Goal: Information Seeking & Learning: Learn about a topic

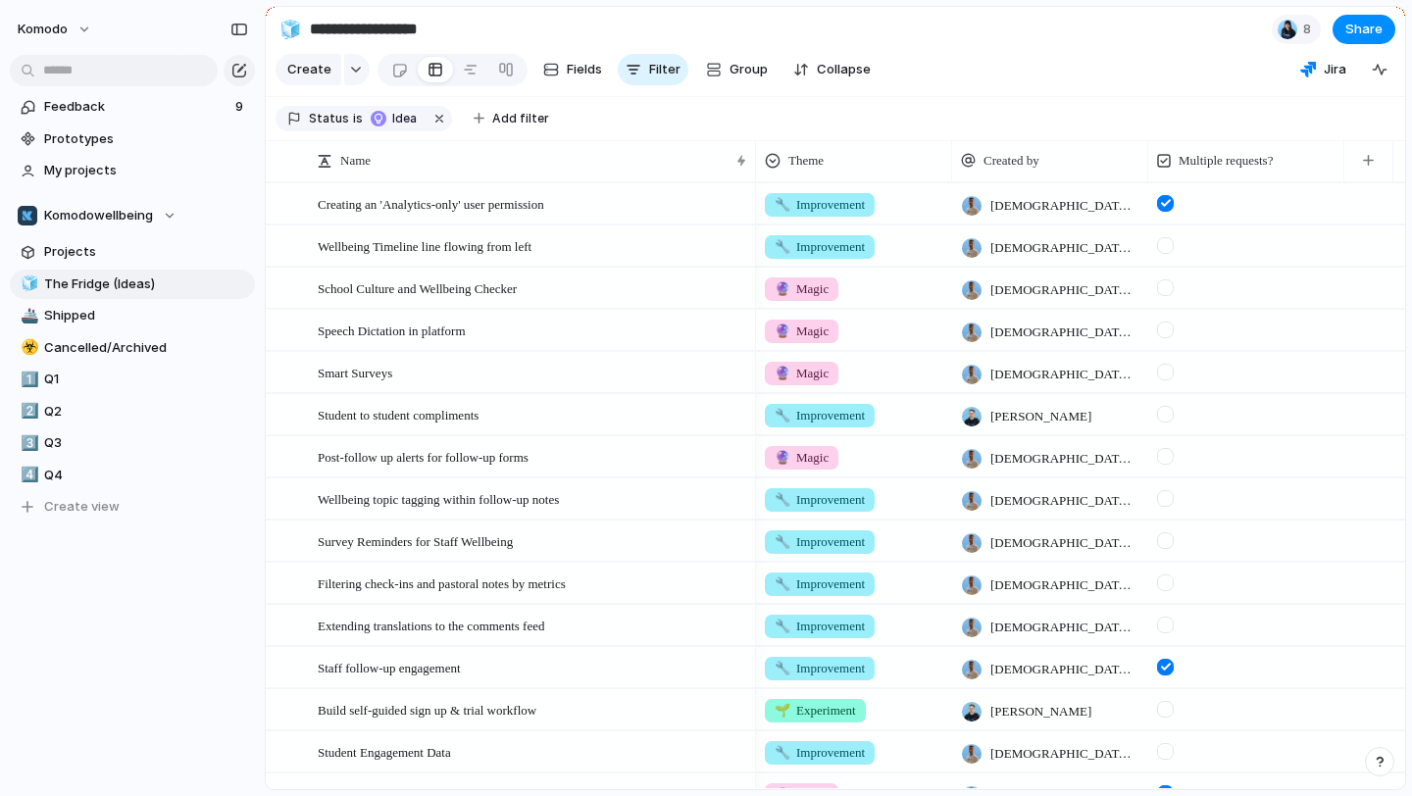
click at [1161, 327] on div at bounding box center [1165, 330] width 17 height 17
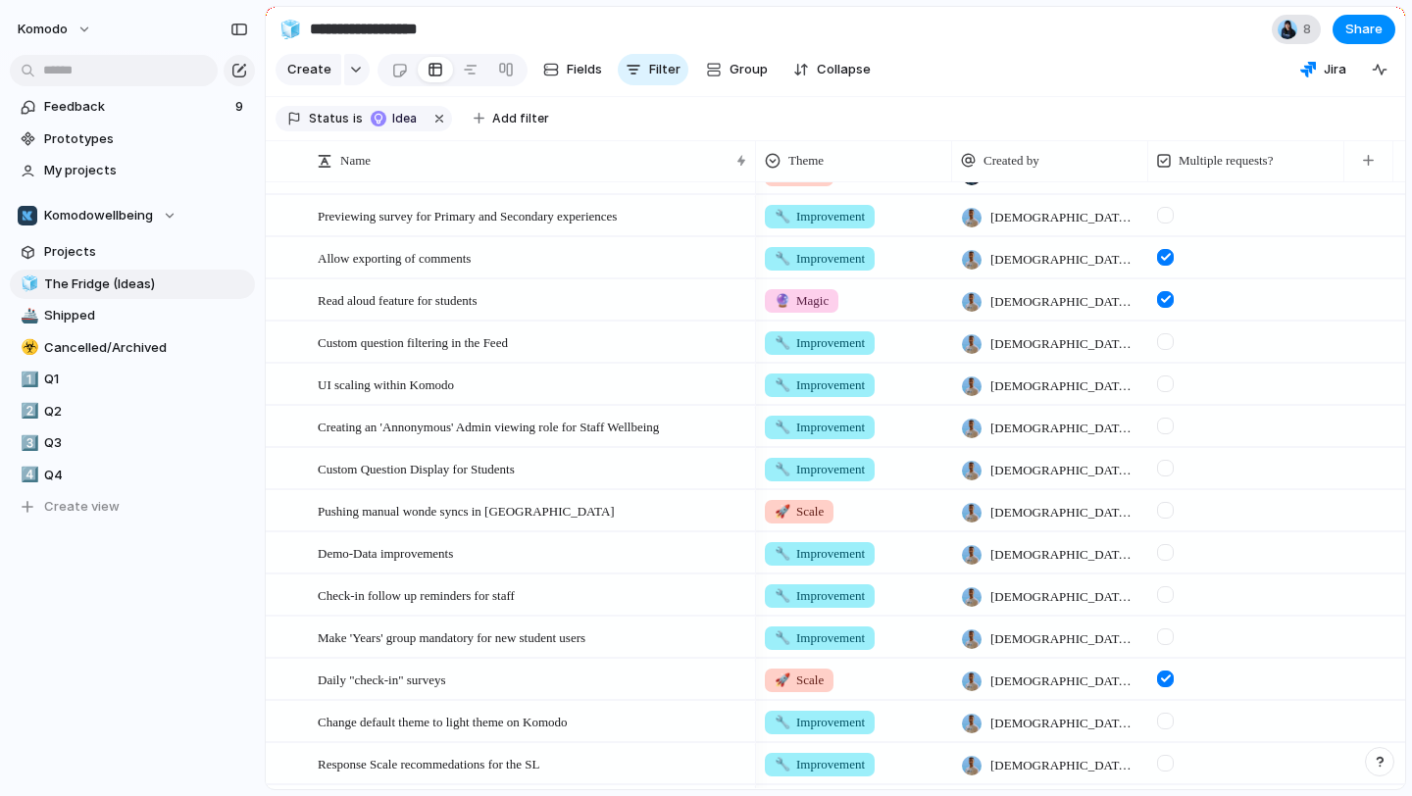
click at [1300, 39] on div "8" at bounding box center [1296, 29] width 49 height 29
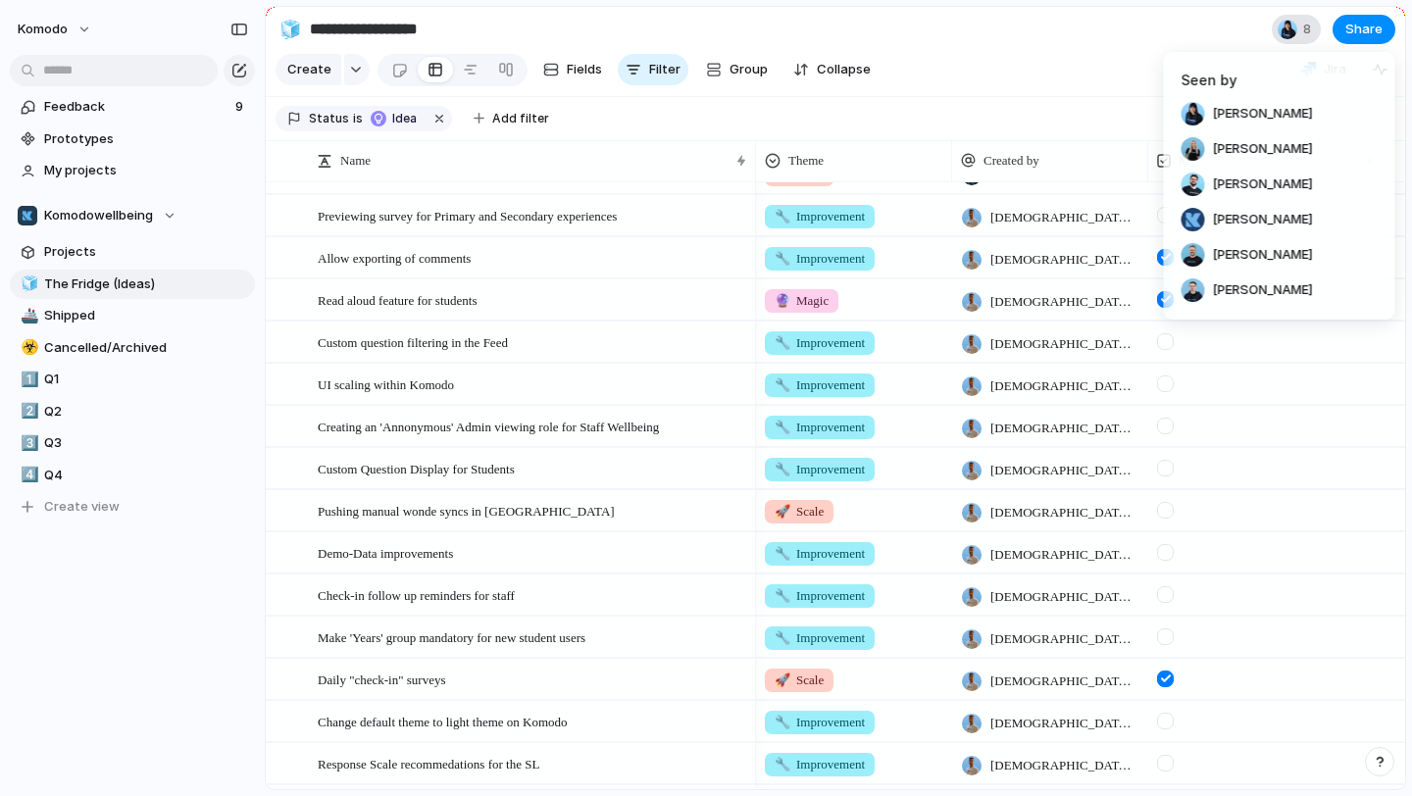
click at [1300, 39] on div "Seen by [PERSON_NAME] [PERSON_NAME] [PERSON_NAME] [PERSON_NAME] [PERSON_NAME] […" at bounding box center [706, 398] width 1412 height 796
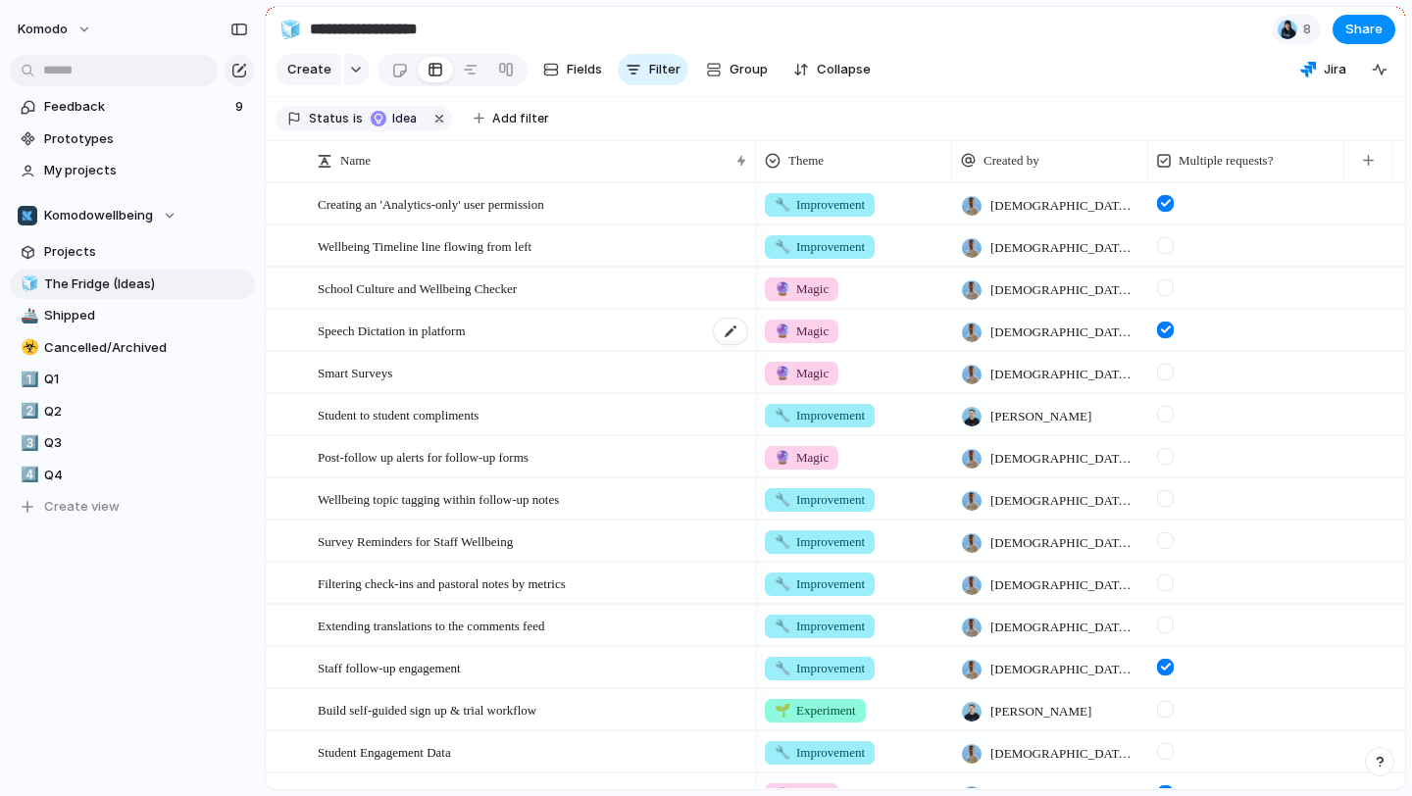
click at [559, 339] on div "Speech Dictation in platform" at bounding box center [534, 331] width 432 height 40
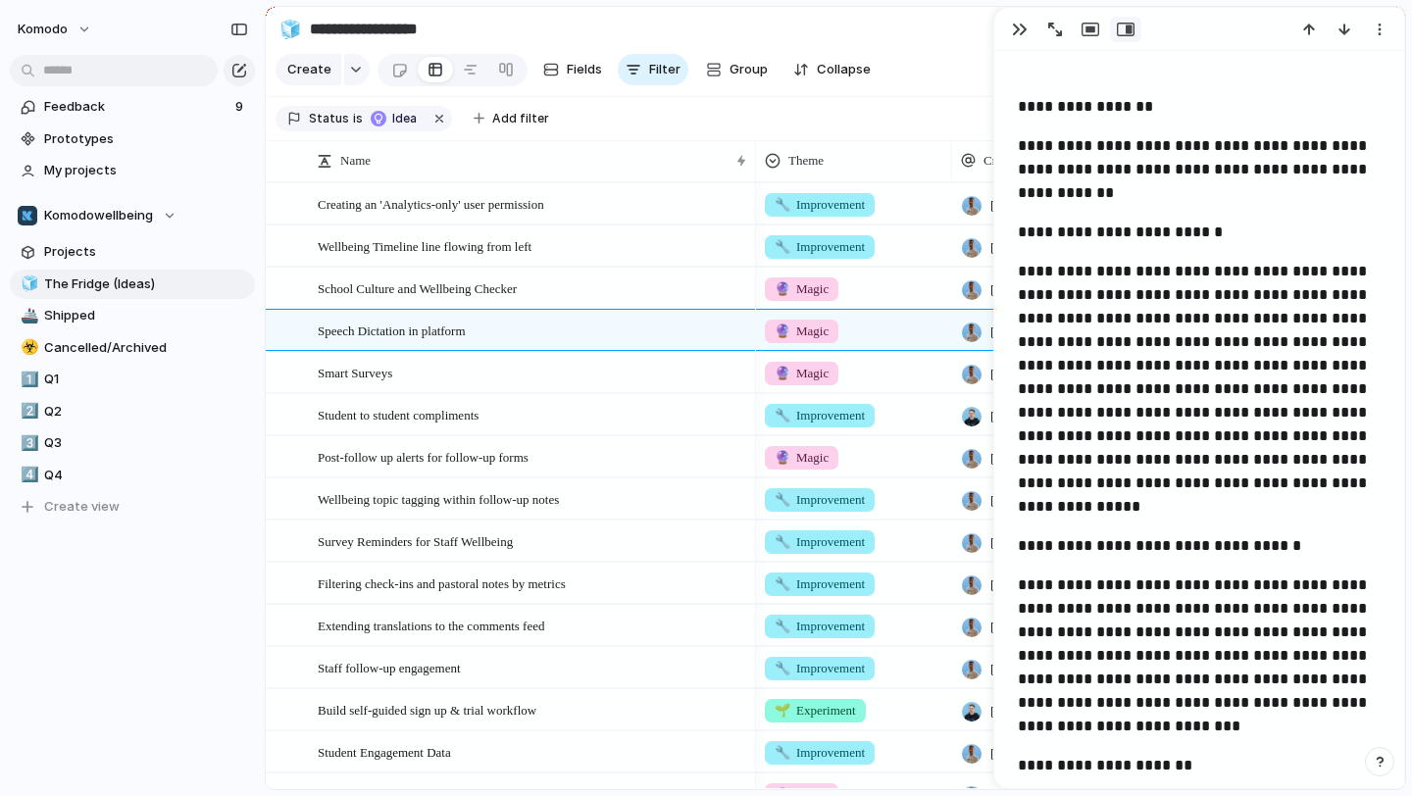
scroll to position [633, 0]
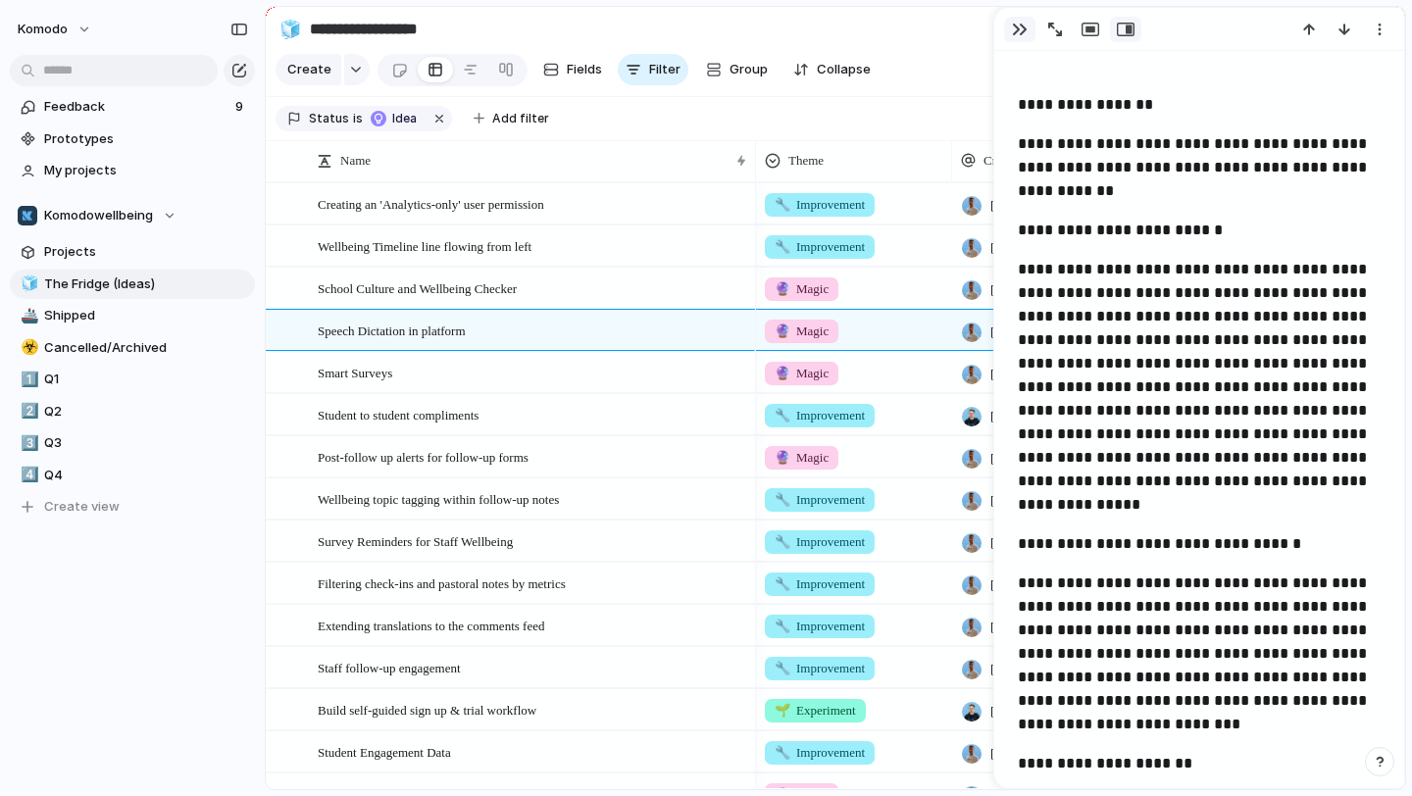
click at [1022, 32] on div "button" at bounding box center [1020, 30] width 16 height 16
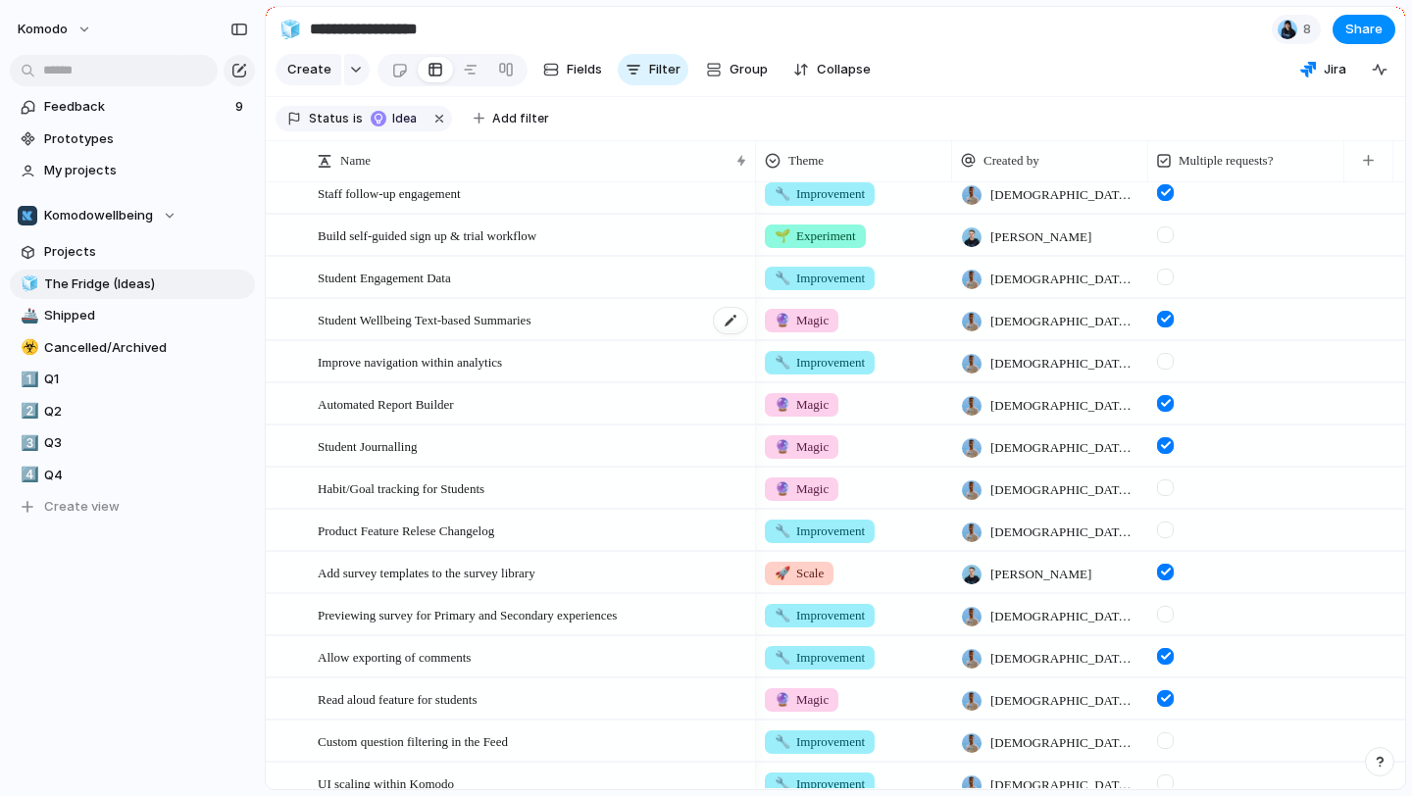
scroll to position [445, 0]
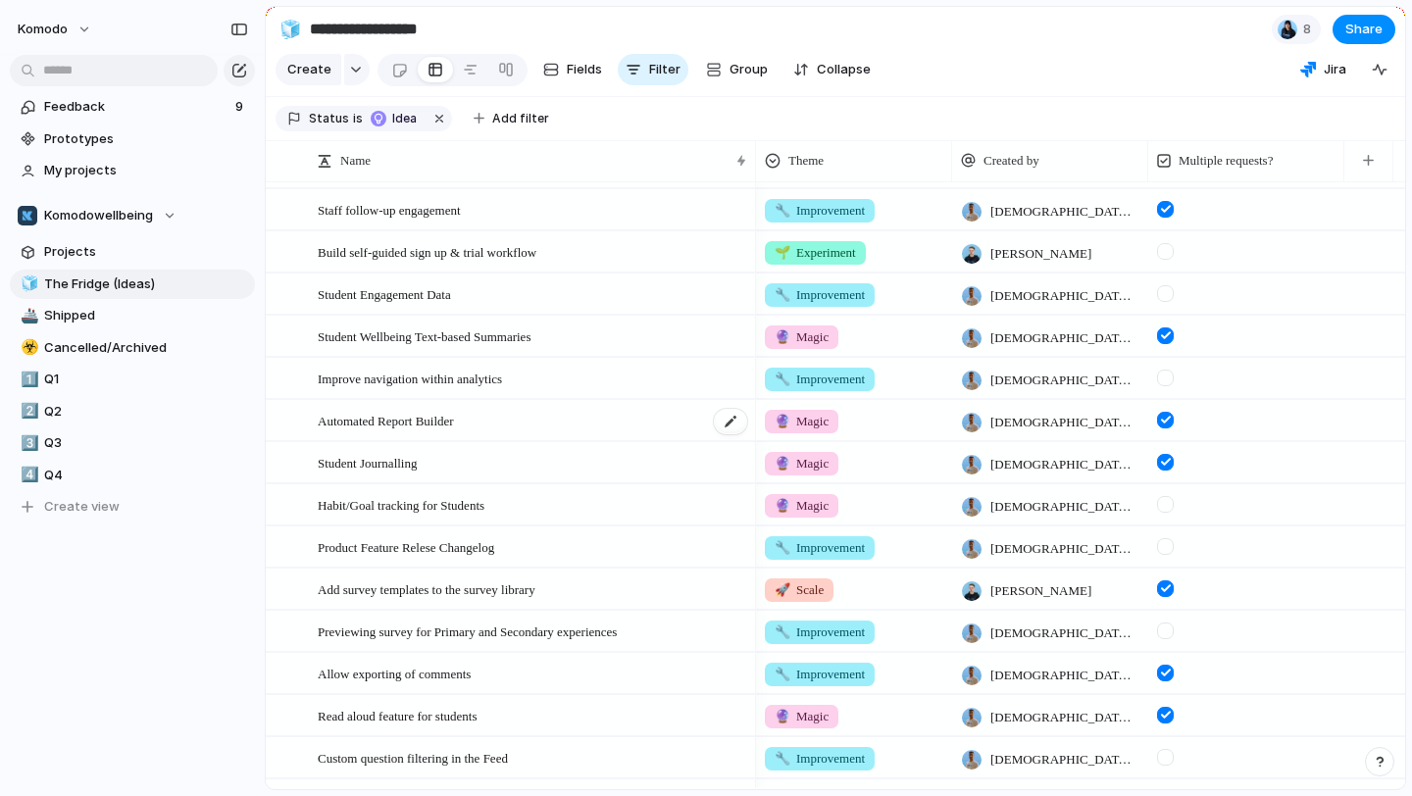
click at [640, 414] on div "Automated Report Builder" at bounding box center [534, 421] width 432 height 40
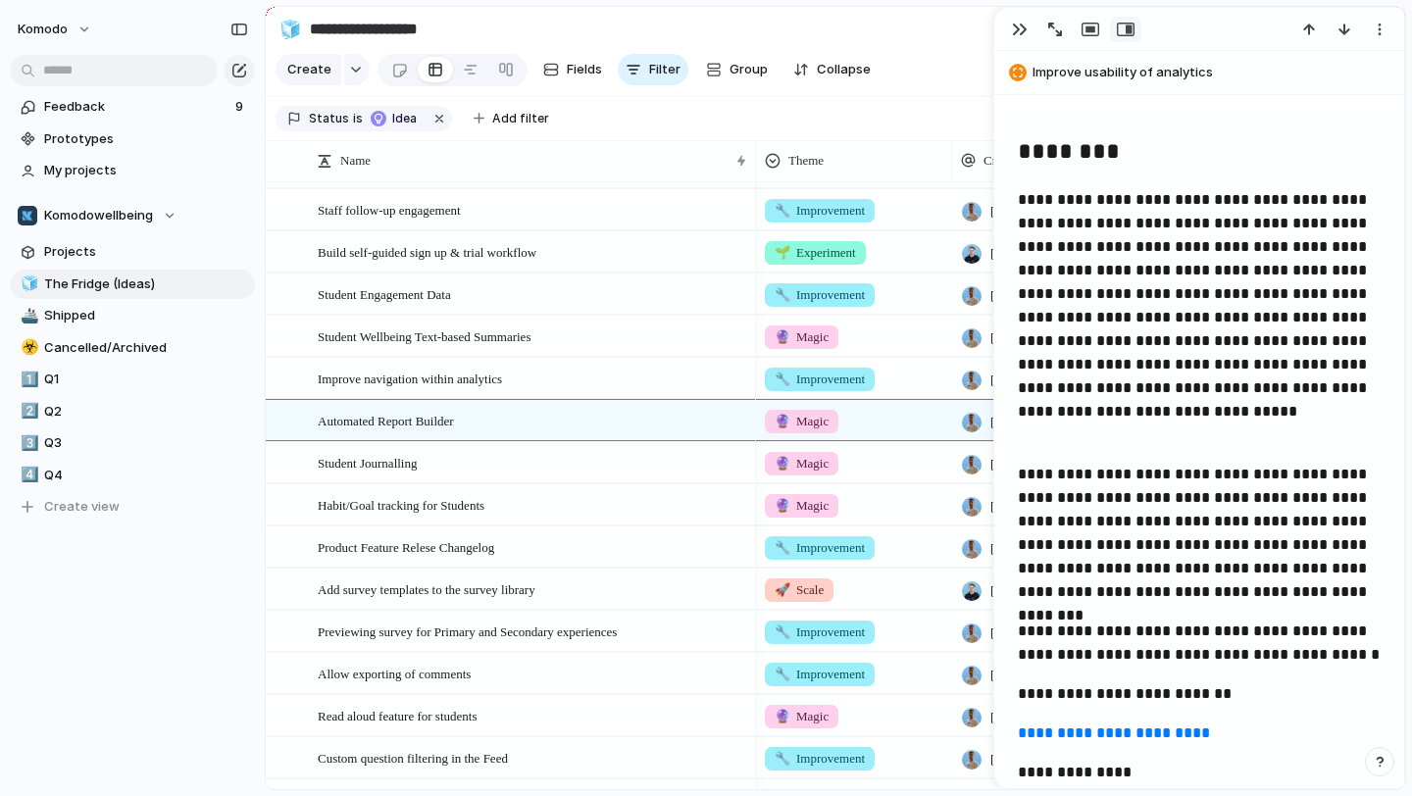
scroll to position [690, 0]
click at [1026, 29] on div "button" at bounding box center [1020, 30] width 16 height 16
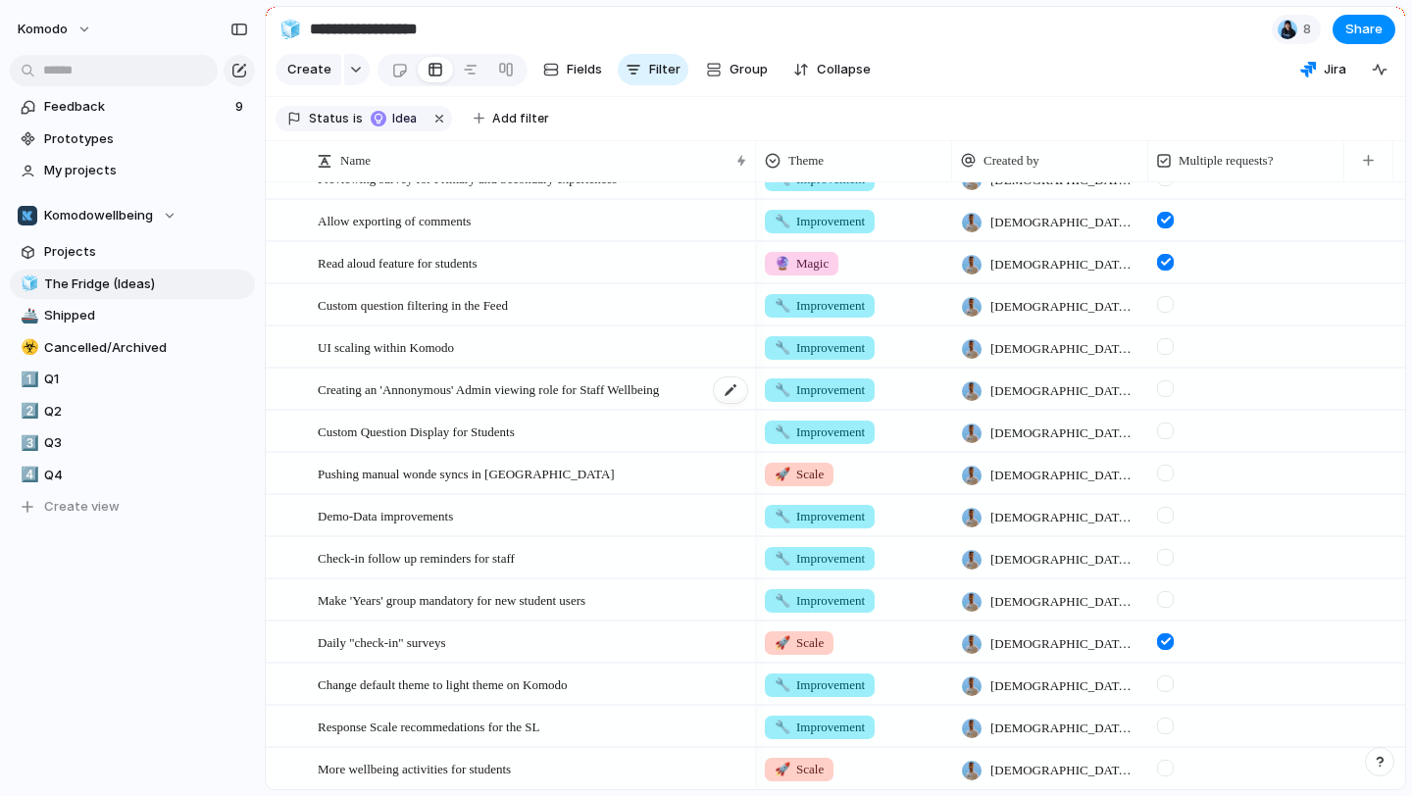
scroll to position [844, 0]
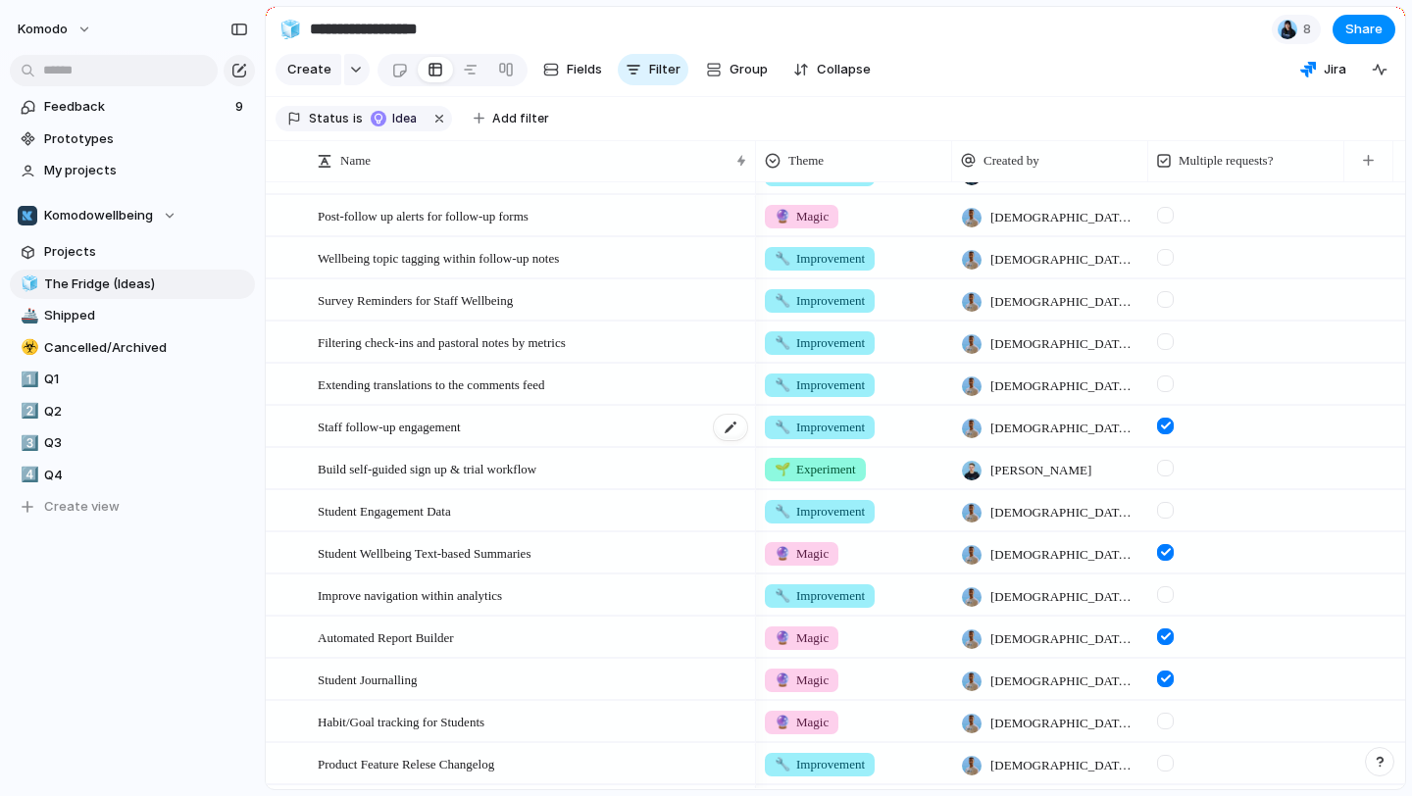
click at [635, 428] on div "Staff follow-up engagement" at bounding box center [534, 427] width 432 height 40
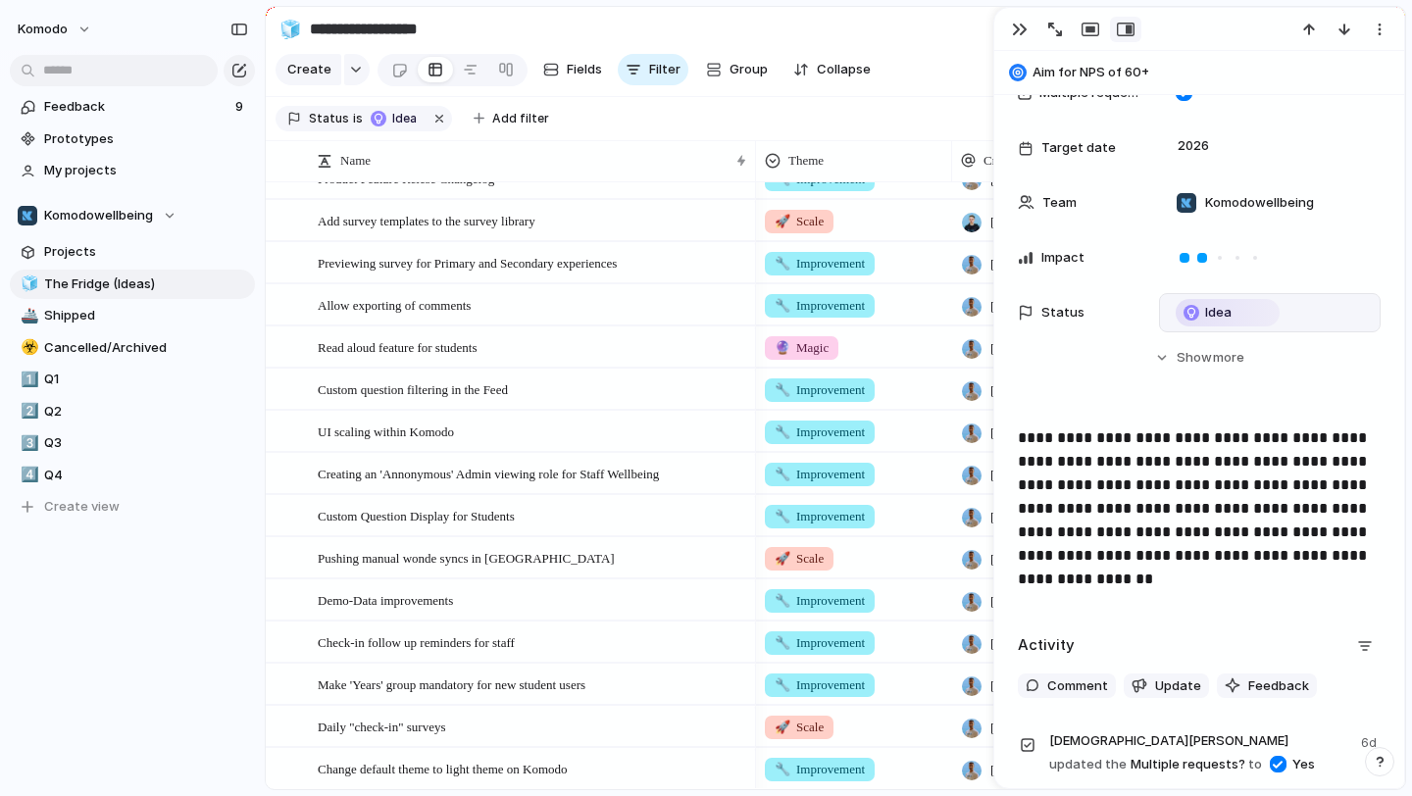
scroll to position [320, 0]
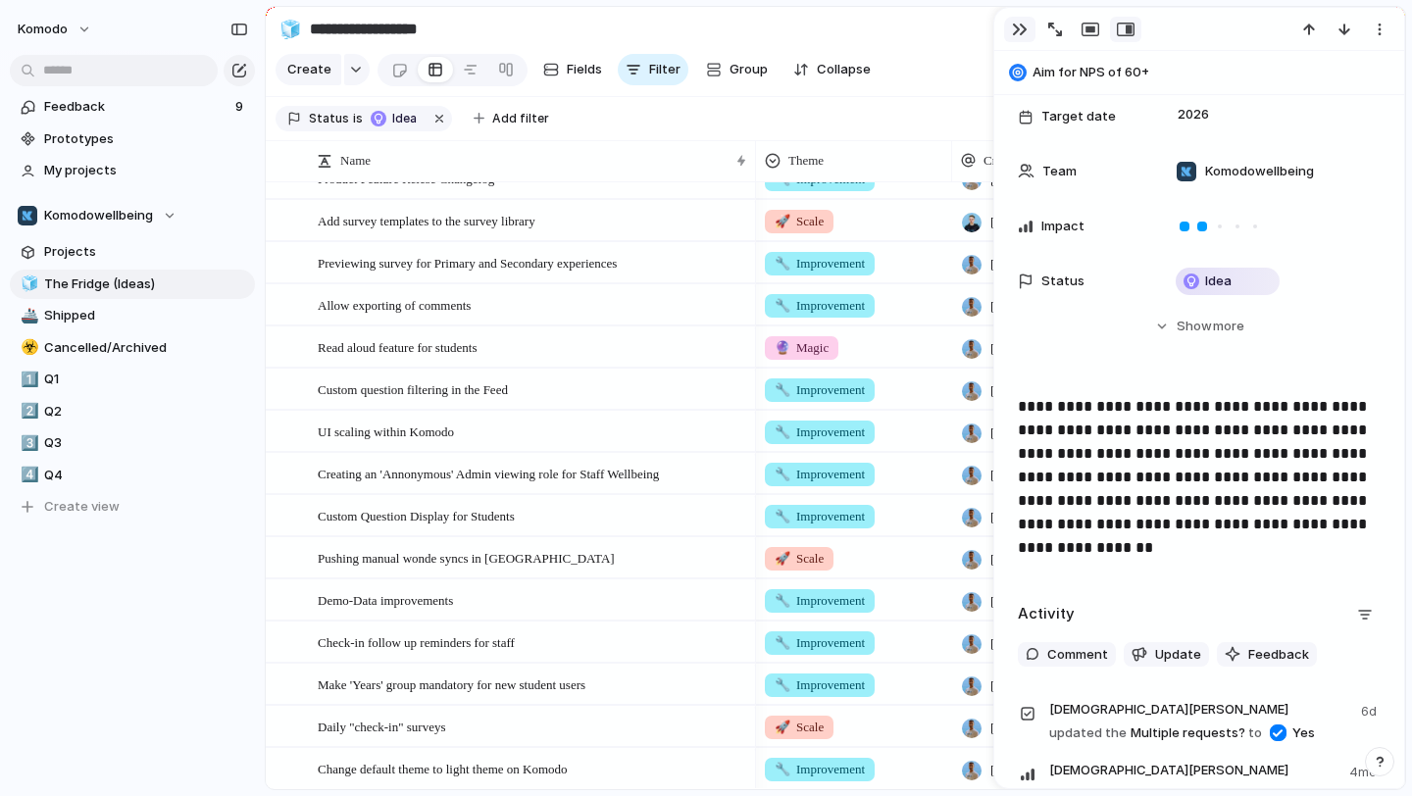
click at [1009, 39] on button "button" at bounding box center [1019, 30] width 31 height 26
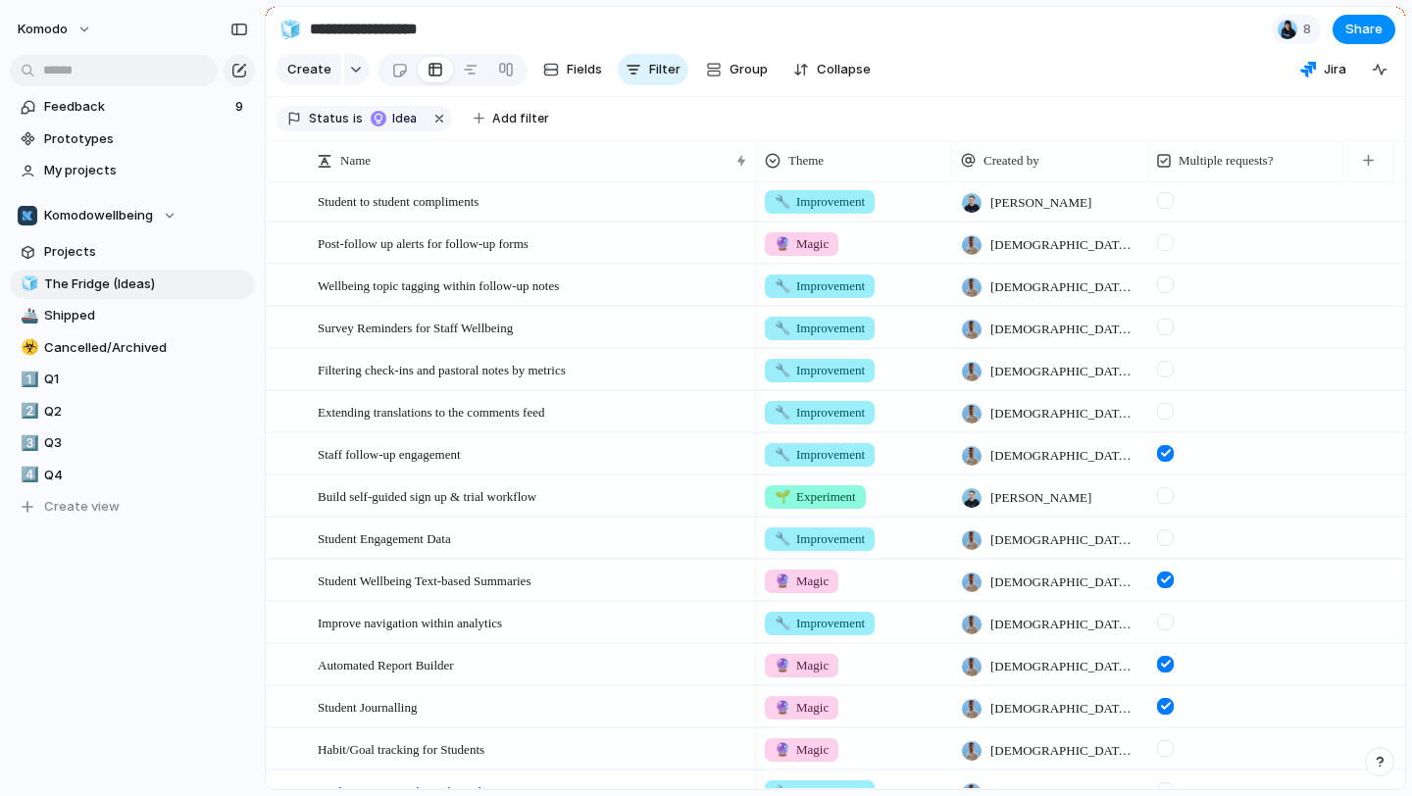
scroll to position [238, 0]
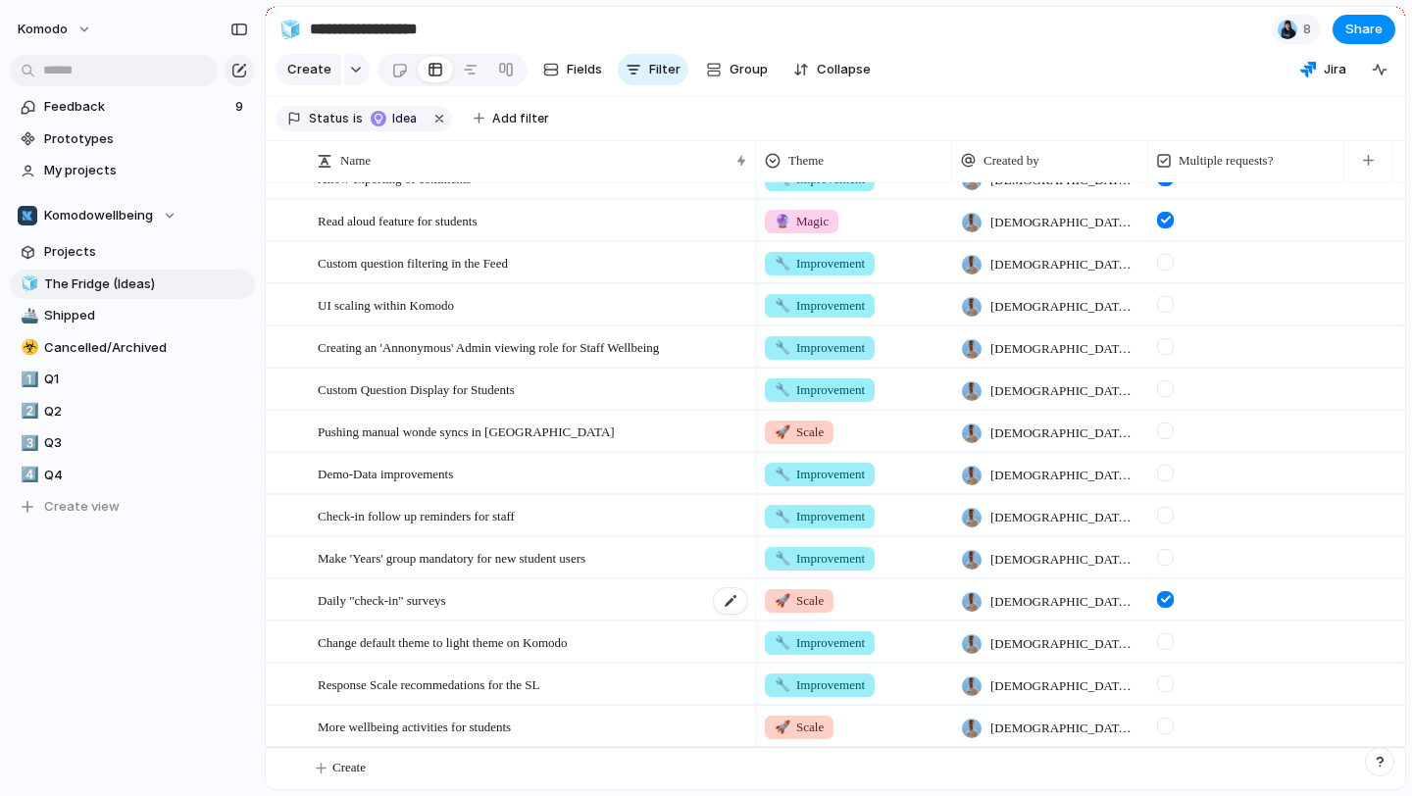
click at [638, 594] on div "Daily "check-in" surveys" at bounding box center [534, 601] width 432 height 40
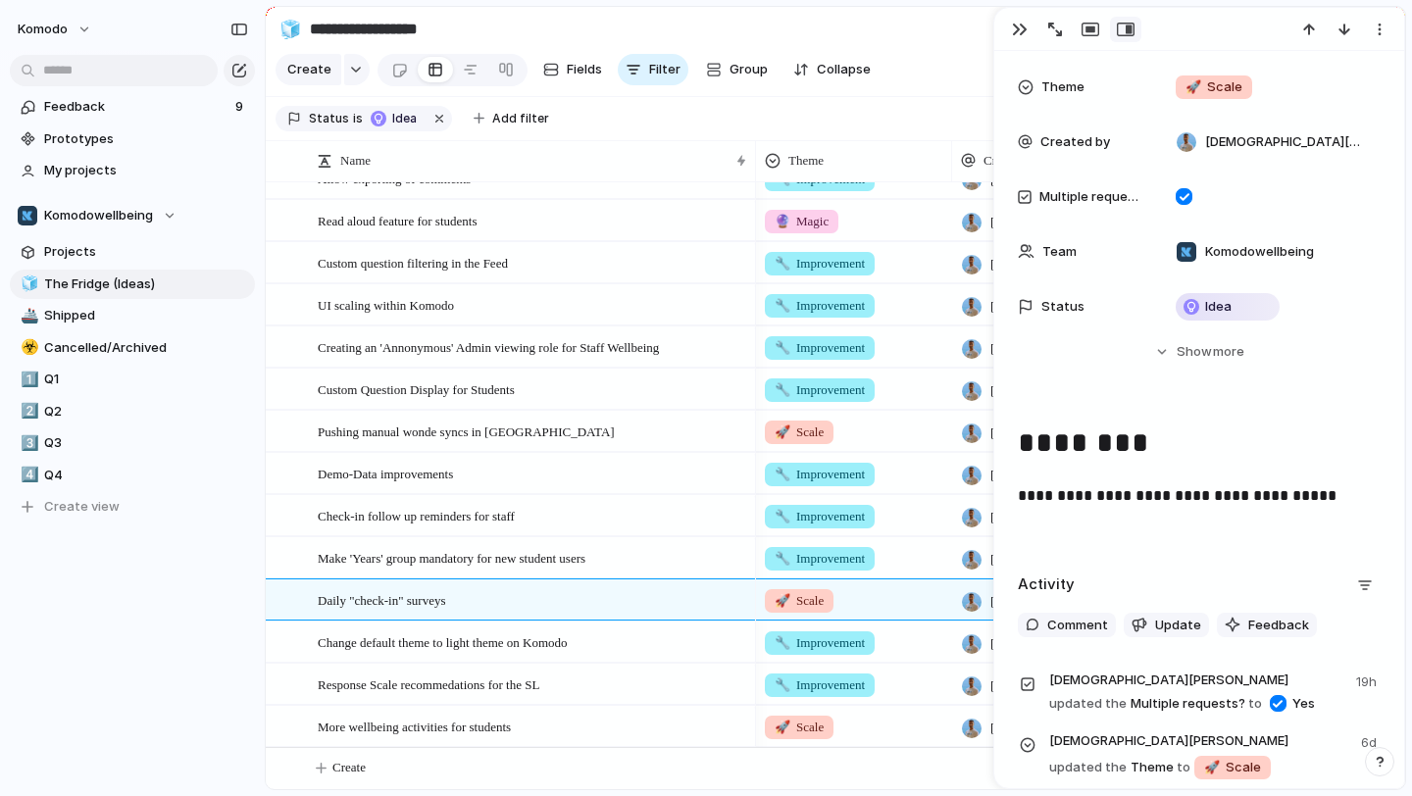
scroll to position [104, 0]
click at [636, 631] on div "Change default theme to light theme on Komodo" at bounding box center [534, 643] width 432 height 40
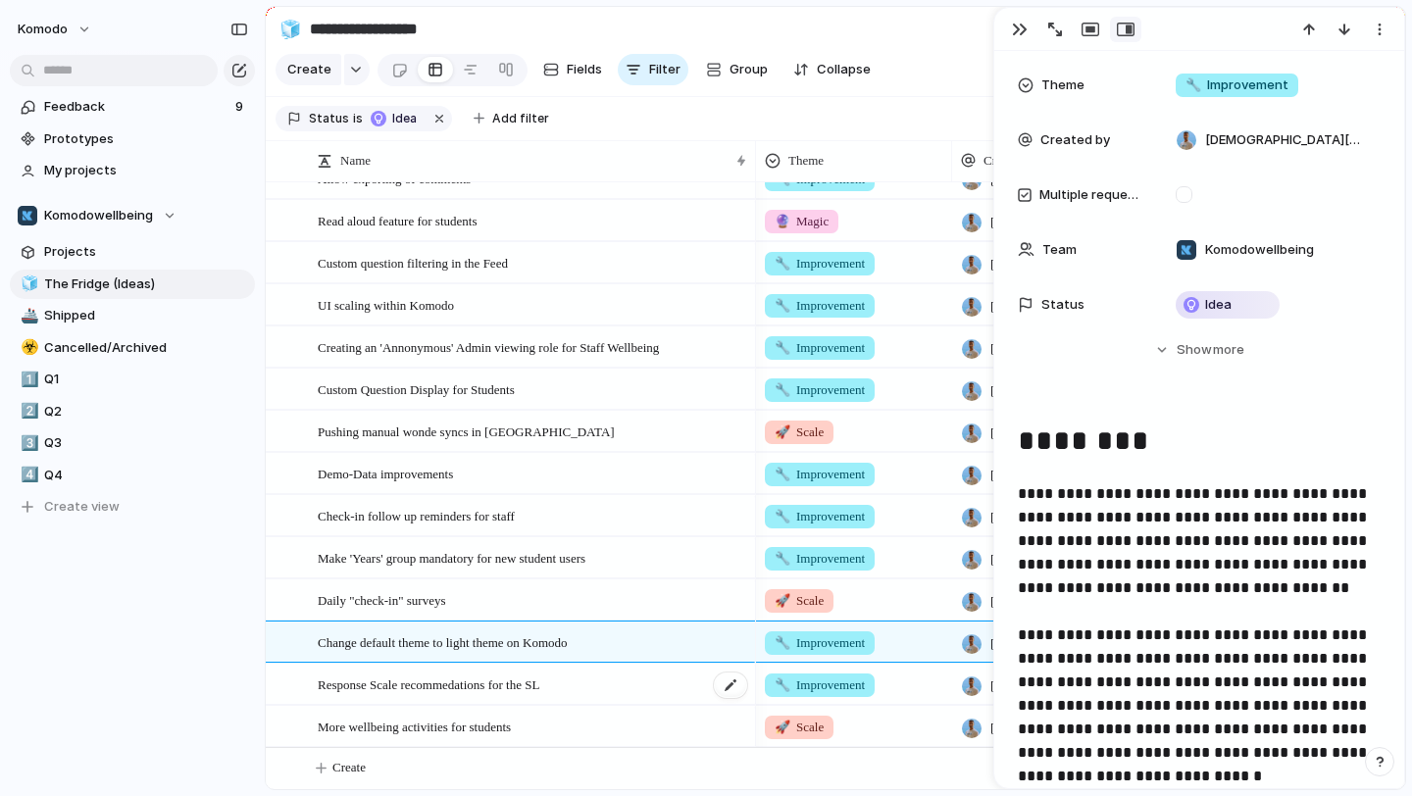
click at [628, 702] on div "Response Scale recommedations for the SL" at bounding box center [534, 685] width 432 height 40
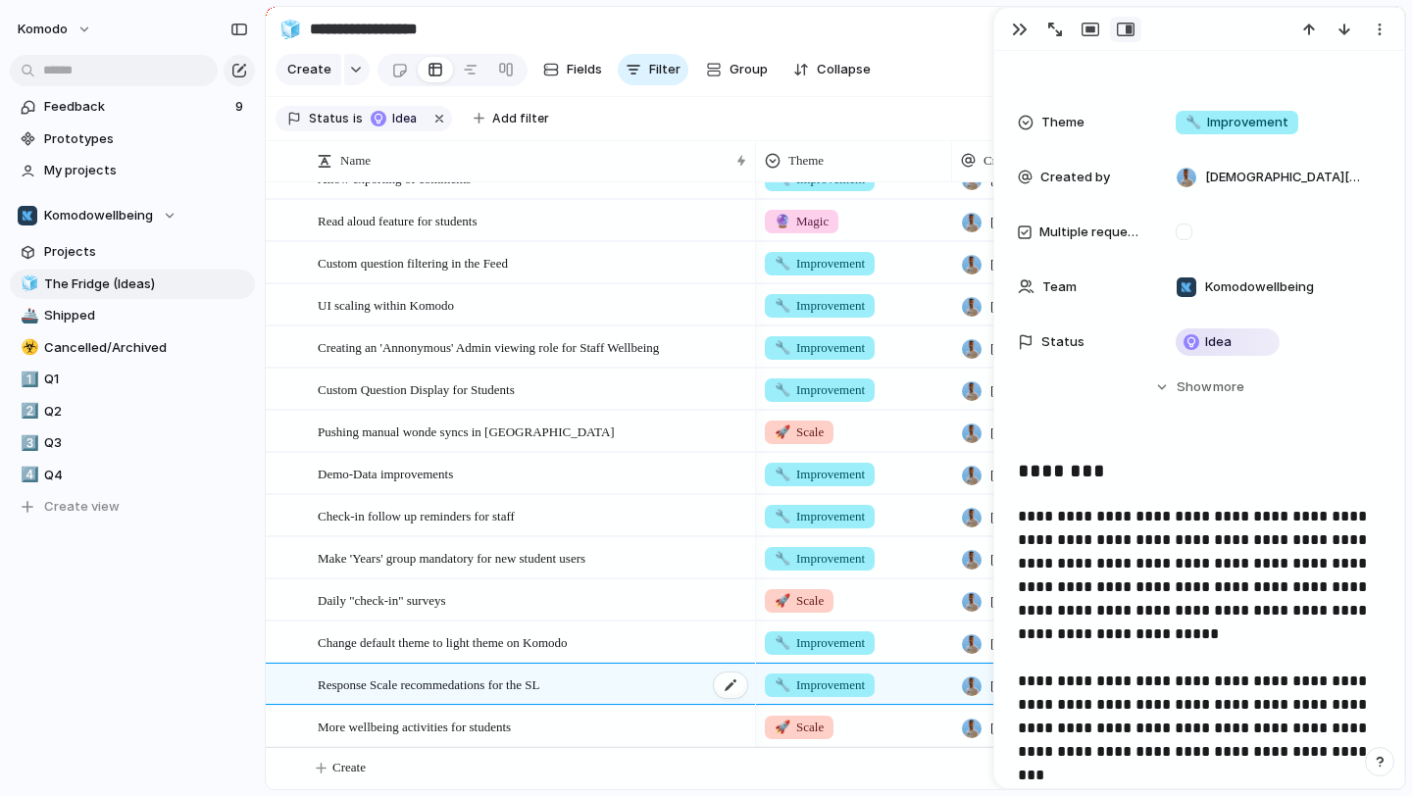
scroll to position [179, 0]
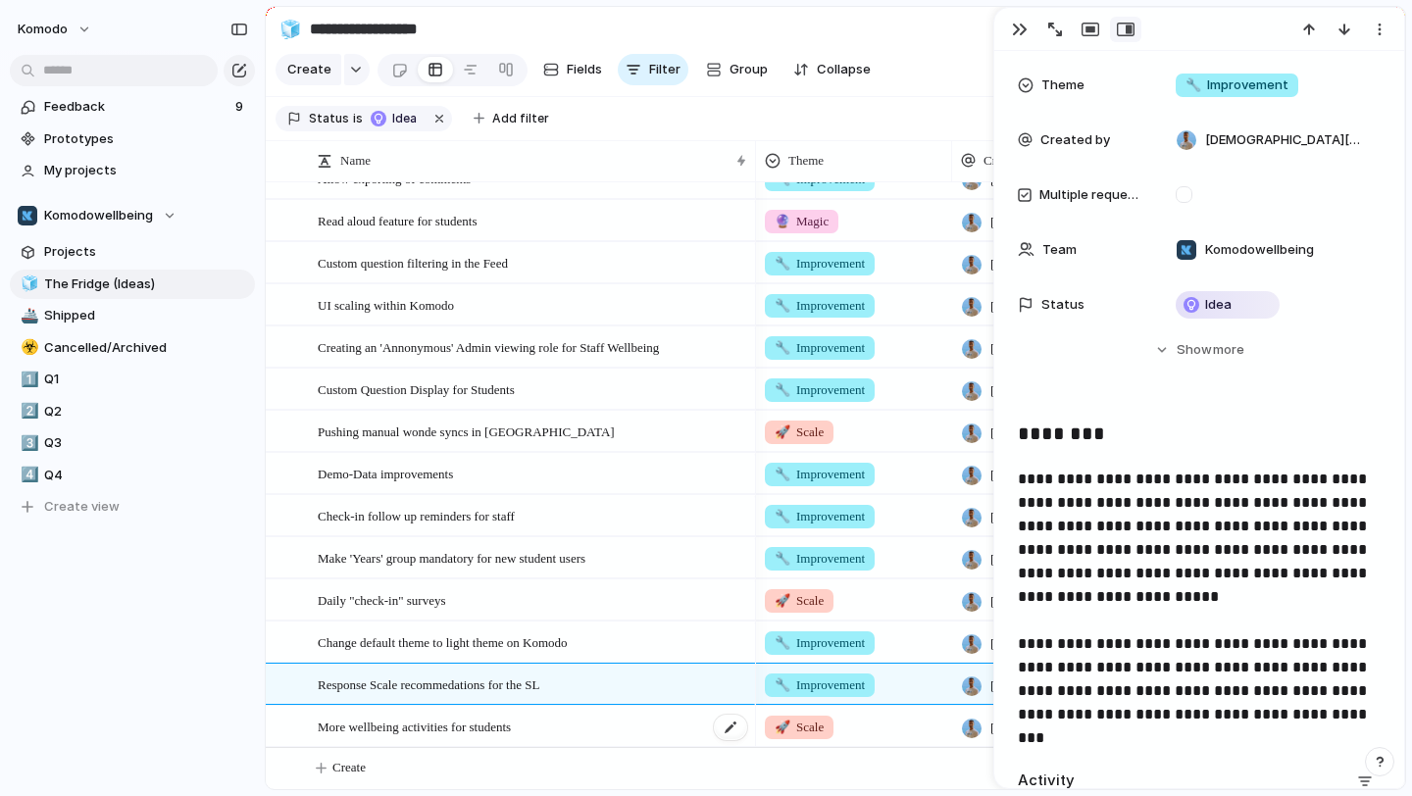
click at [615, 736] on div "More wellbeing activities for students" at bounding box center [534, 727] width 432 height 40
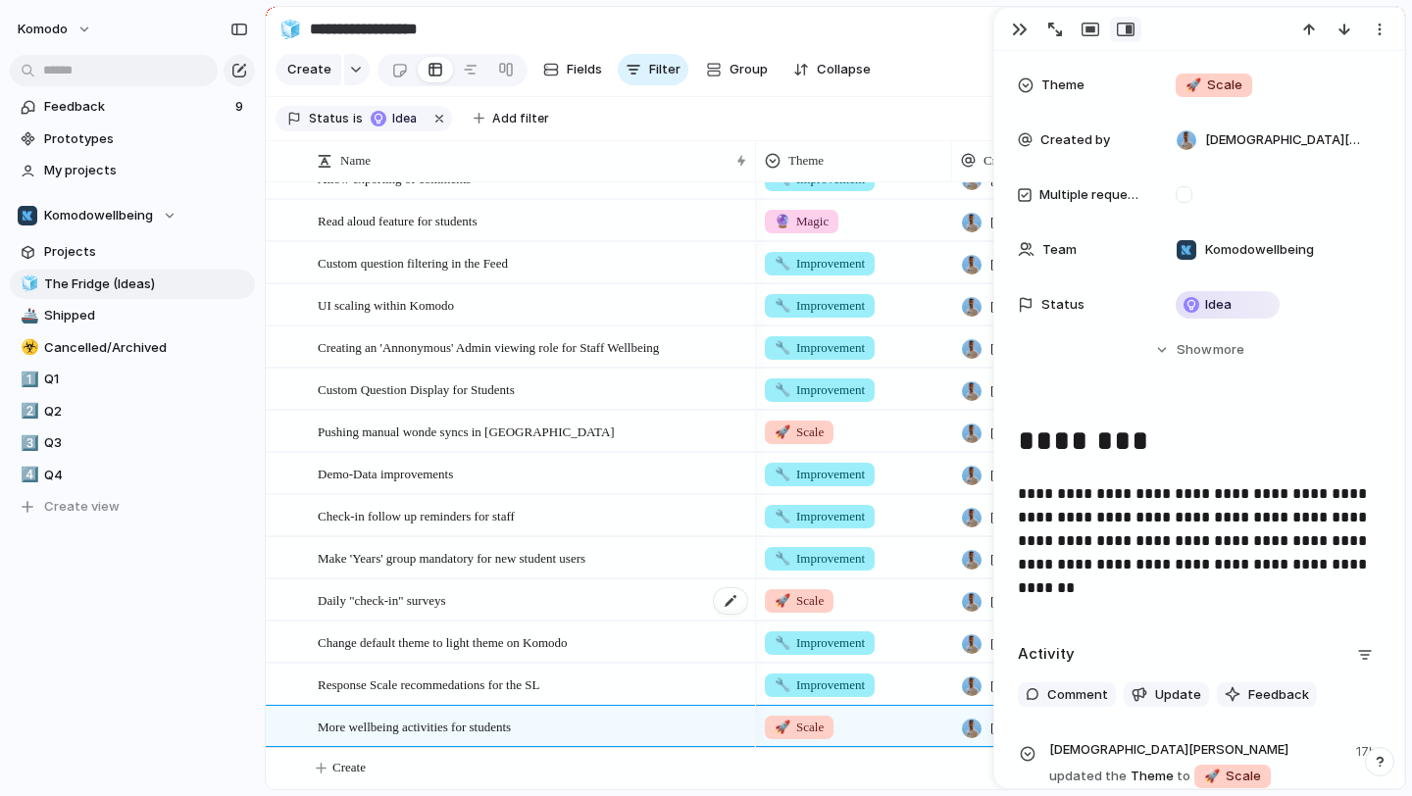
click at [654, 608] on div "Daily "check-in" surveys" at bounding box center [534, 601] width 432 height 40
type textarea "**********"
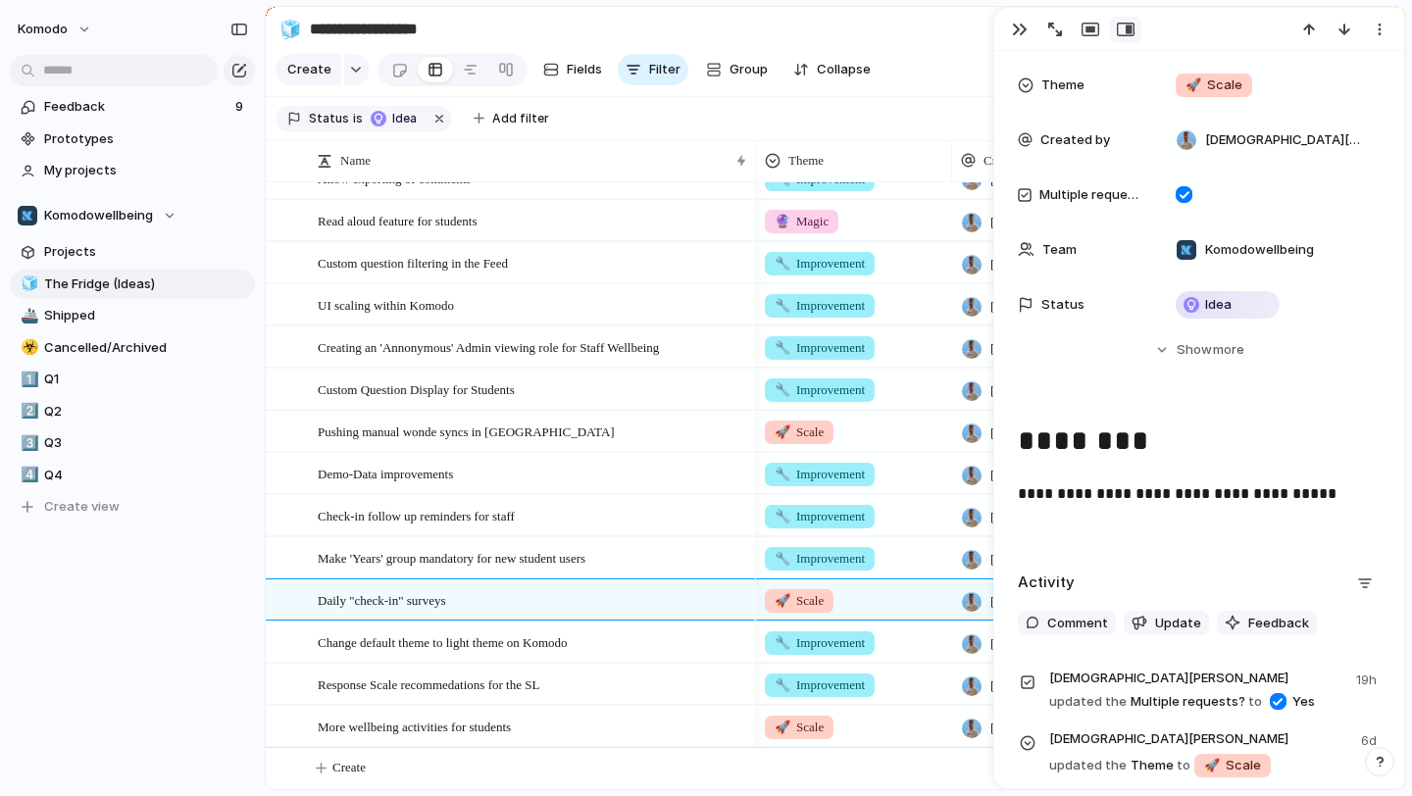
click at [1326, 492] on p "**********" at bounding box center [1199, 495] width 363 height 24
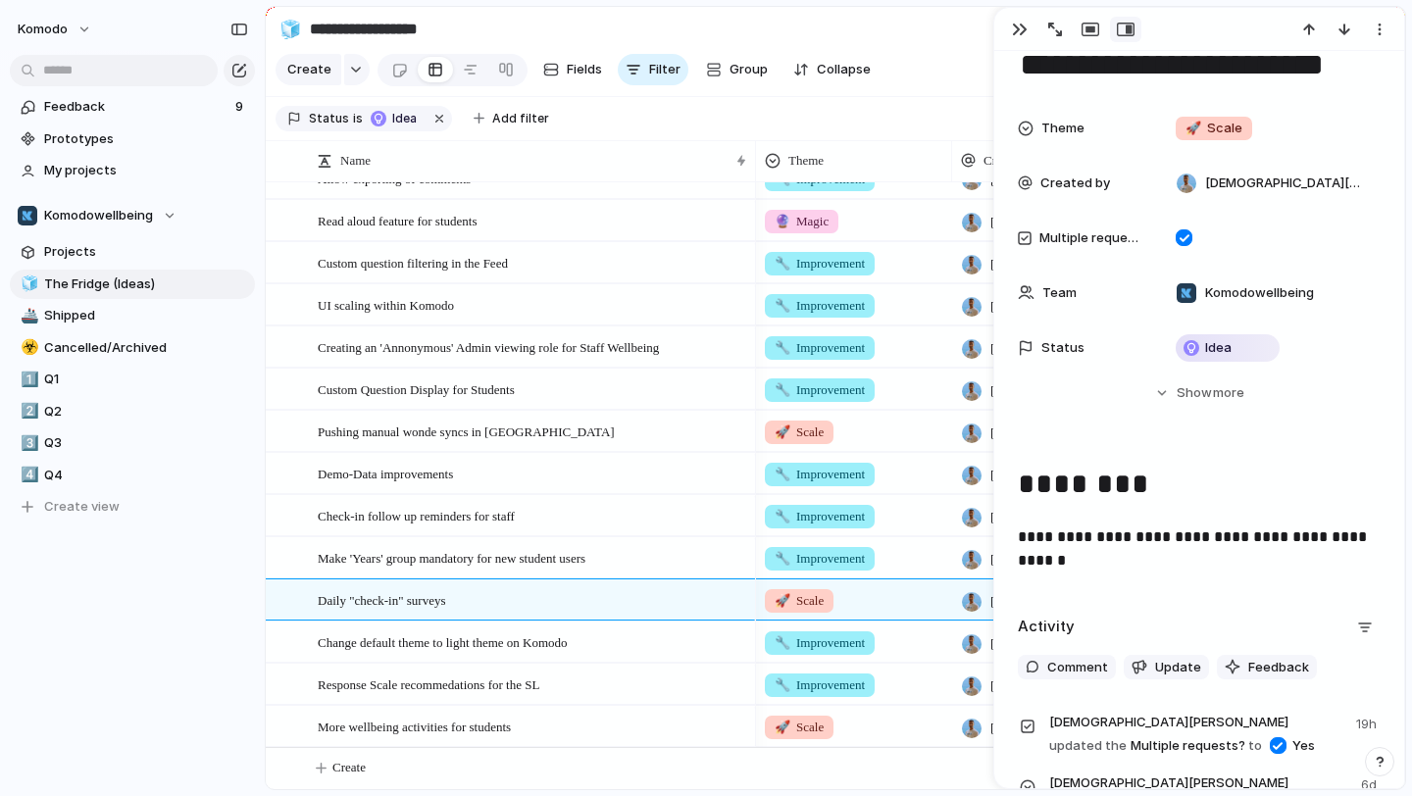
scroll to position [67, 0]
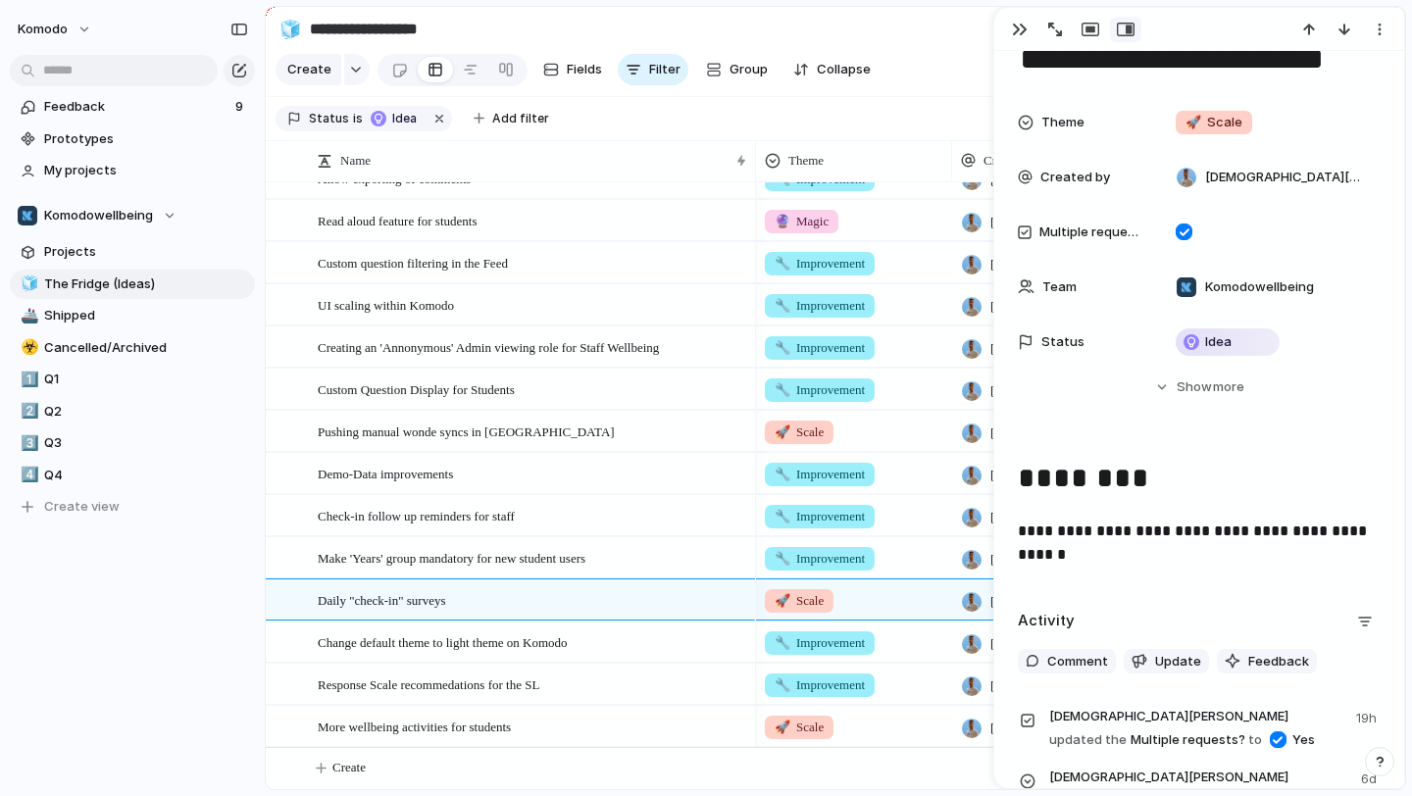
click at [1143, 547] on p "**********" at bounding box center [1199, 543] width 363 height 47
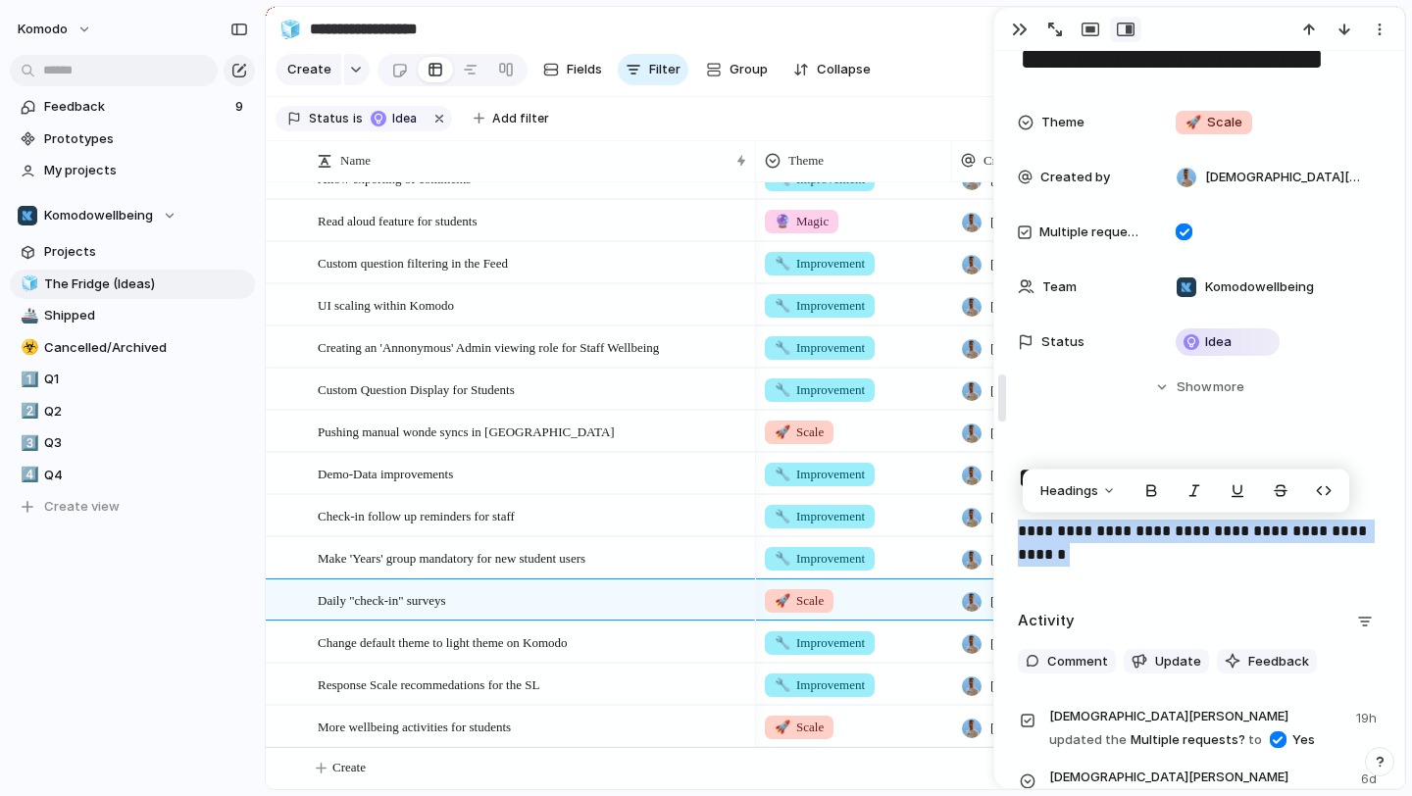
drag, startPoint x: 1107, startPoint y: 548, endPoint x: 1009, endPoint y: 529, distance: 100.0
click at [1009, 529] on div "**********" at bounding box center [1200, 398] width 412 height 783
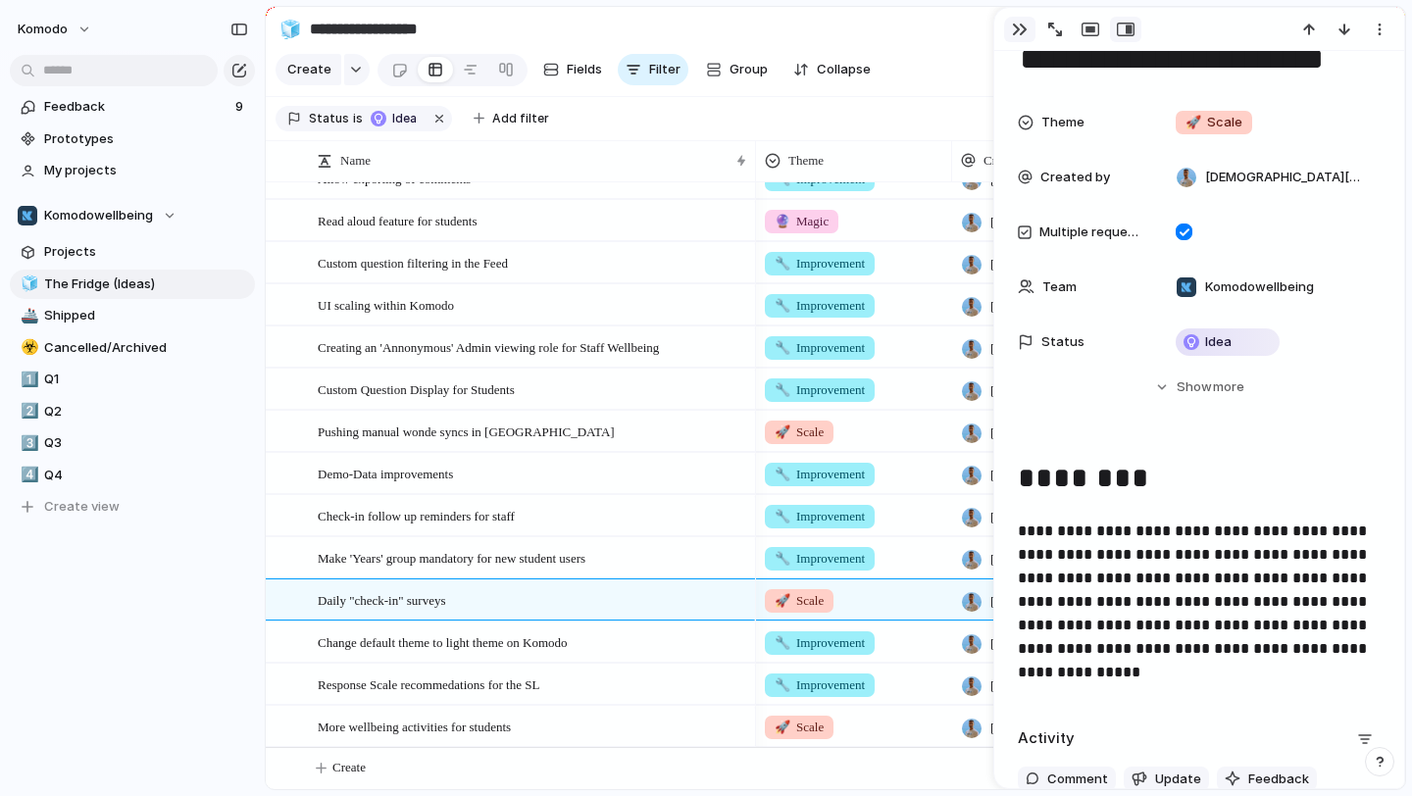
click at [1021, 28] on div "button" at bounding box center [1020, 30] width 16 height 16
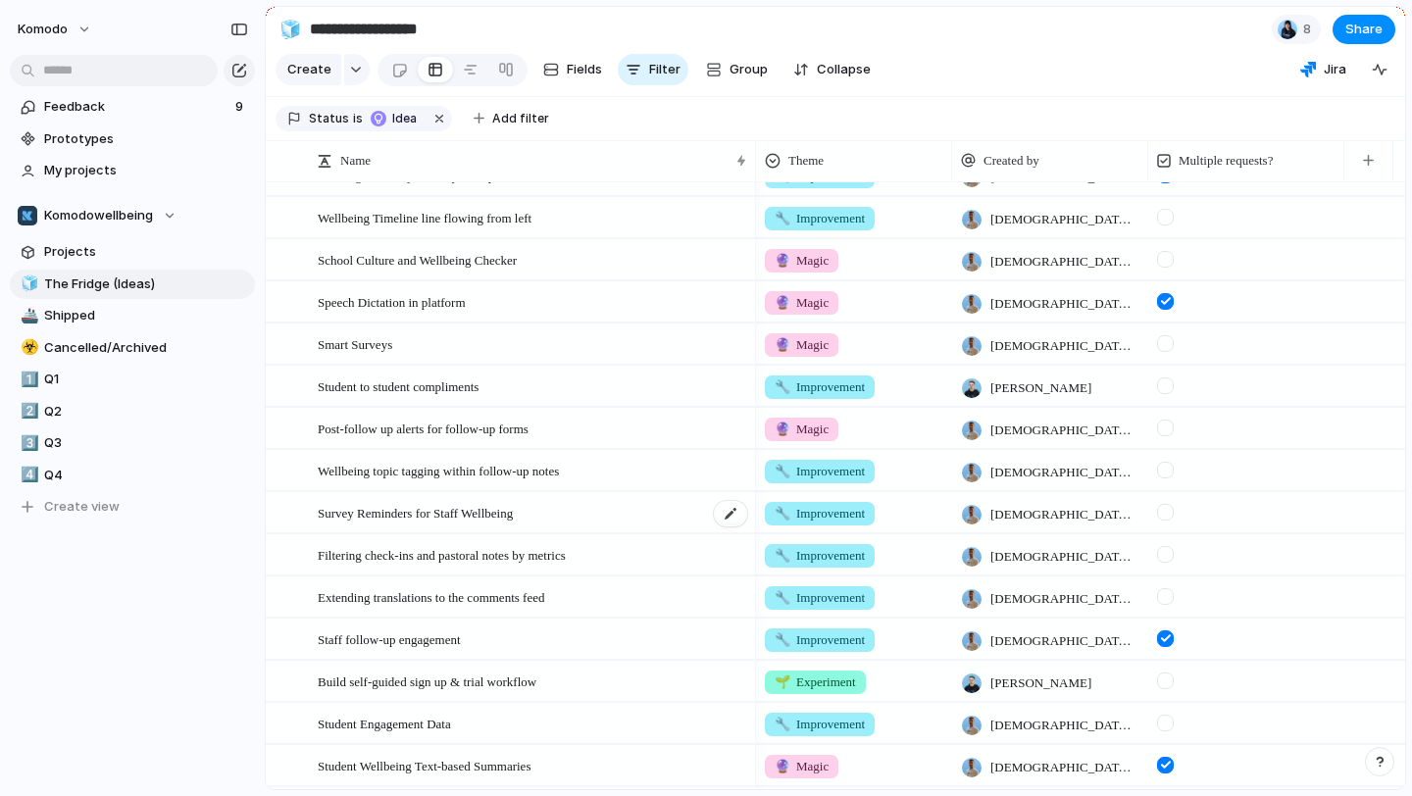
scroll to position [30, 0]
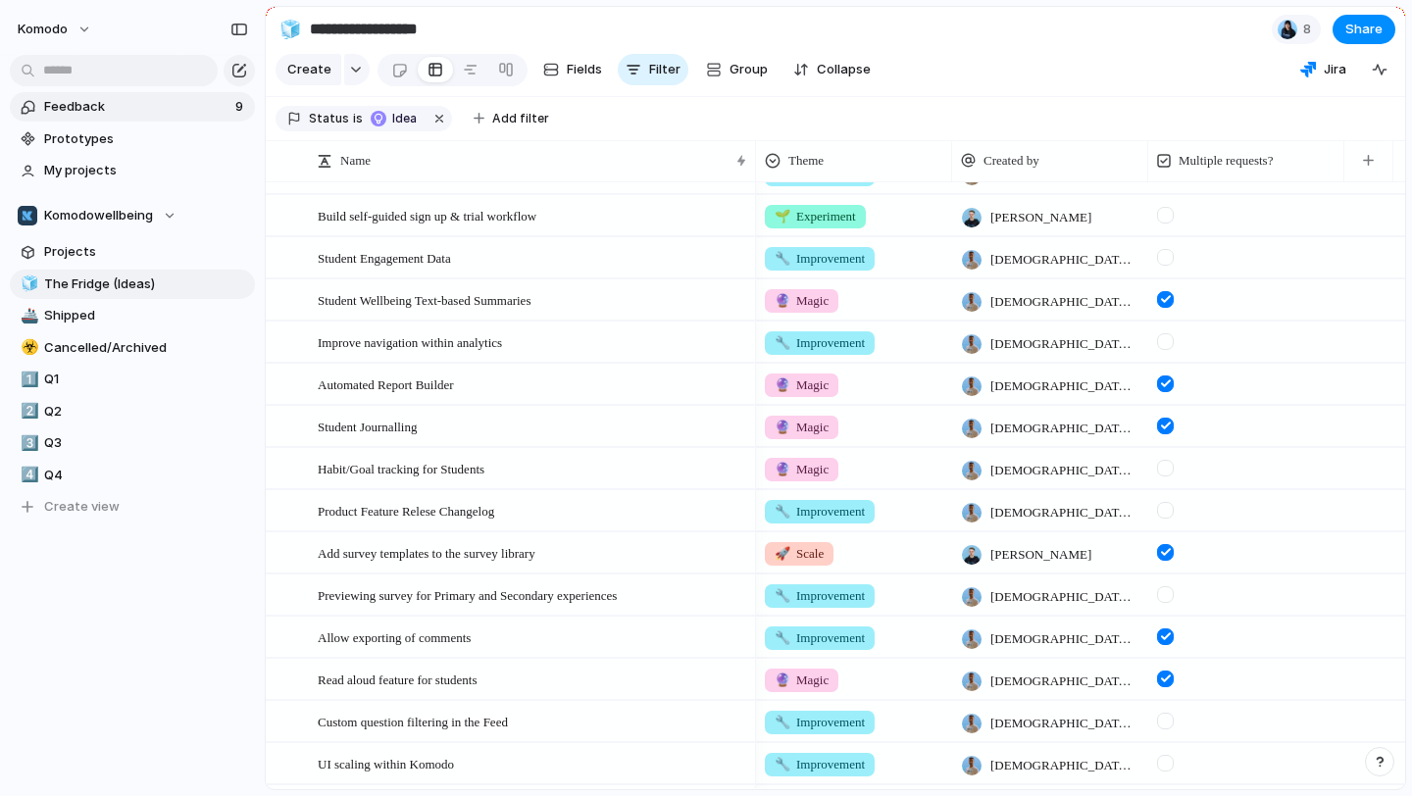
click at [156, 106] on span "Feedback" at bounding box center [136, 107] width 185 height 20
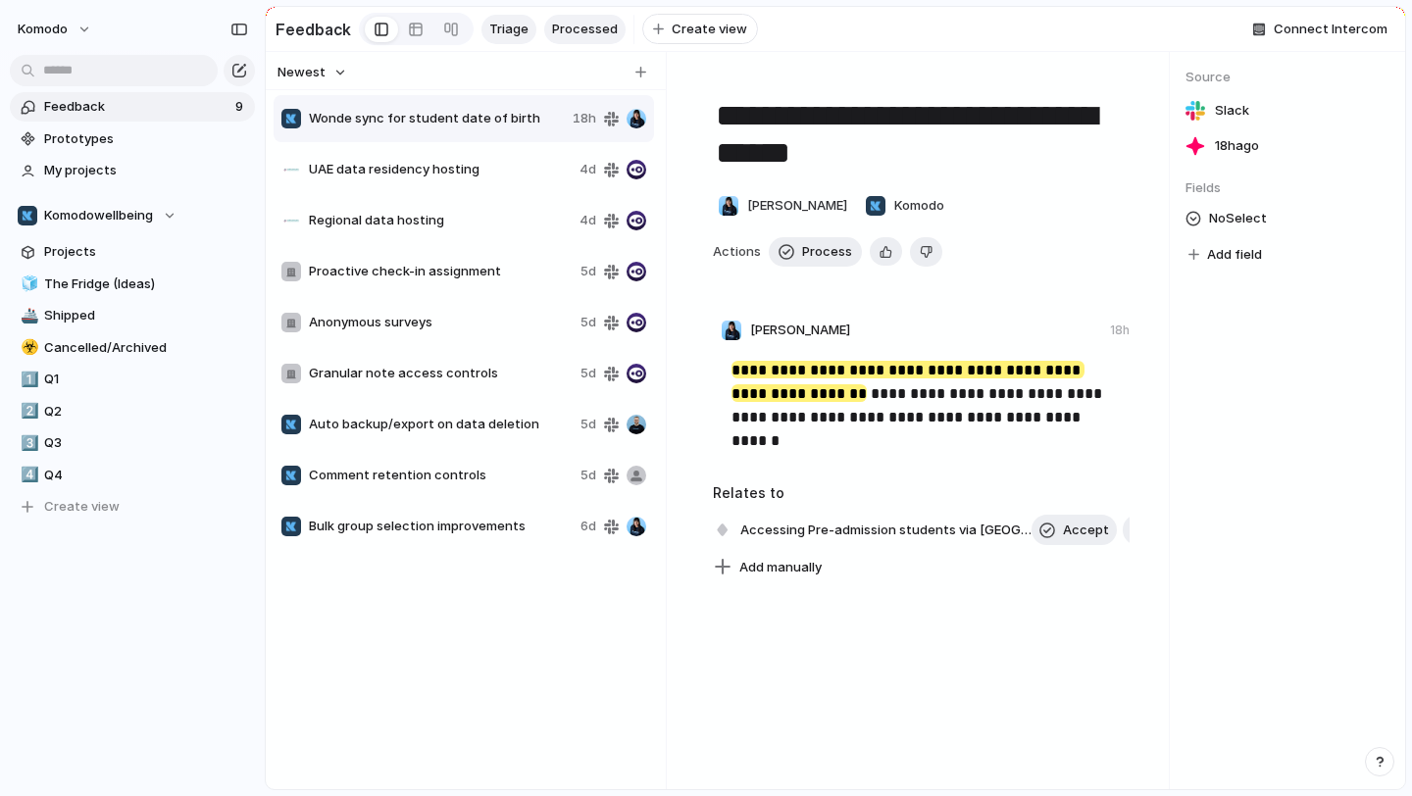
click at [573, 42] on link "Processed" at bounding box center [584, 29] width 81 height 29
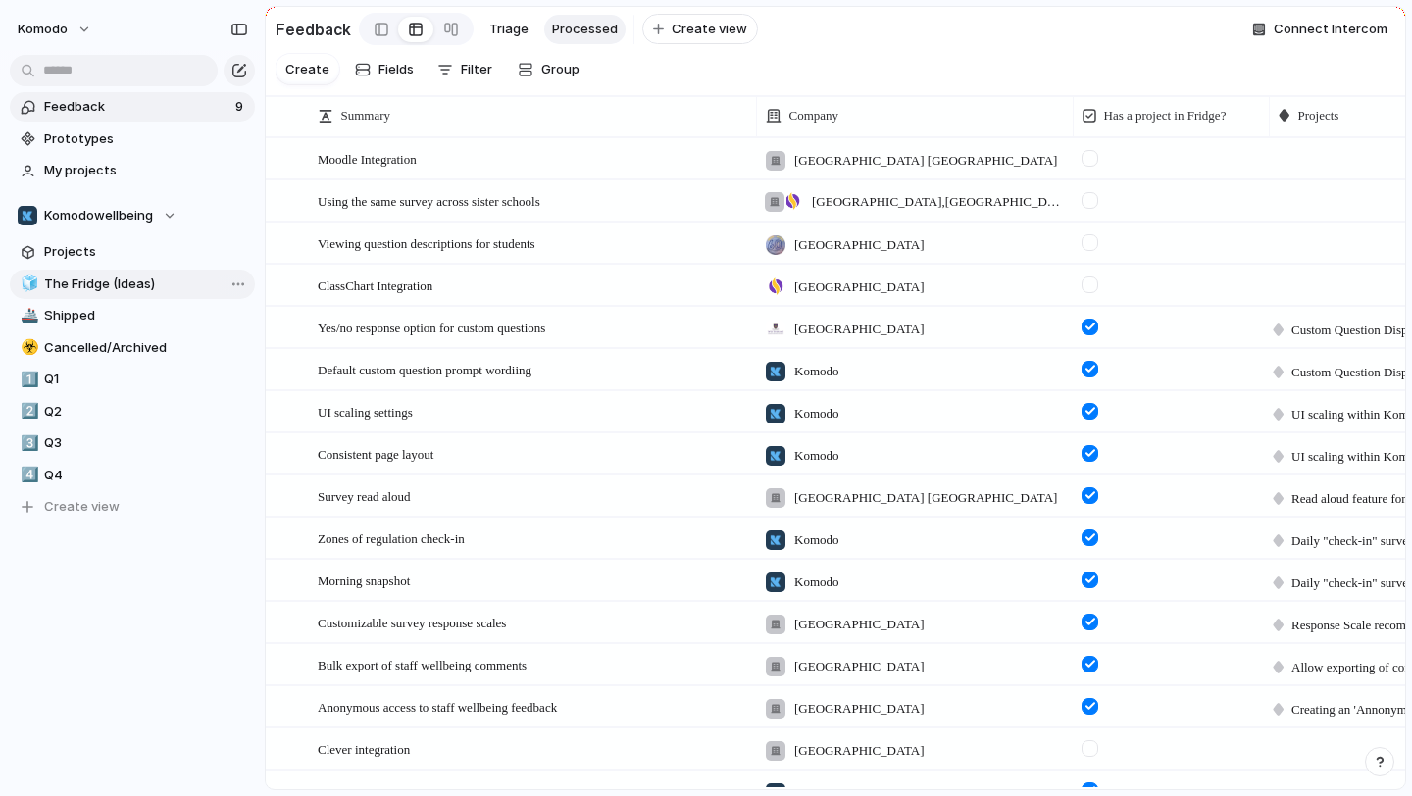
click at [126, 290] on span "The Fridge (Ideas)" at bounding box center [146, 285] width 204 height 20
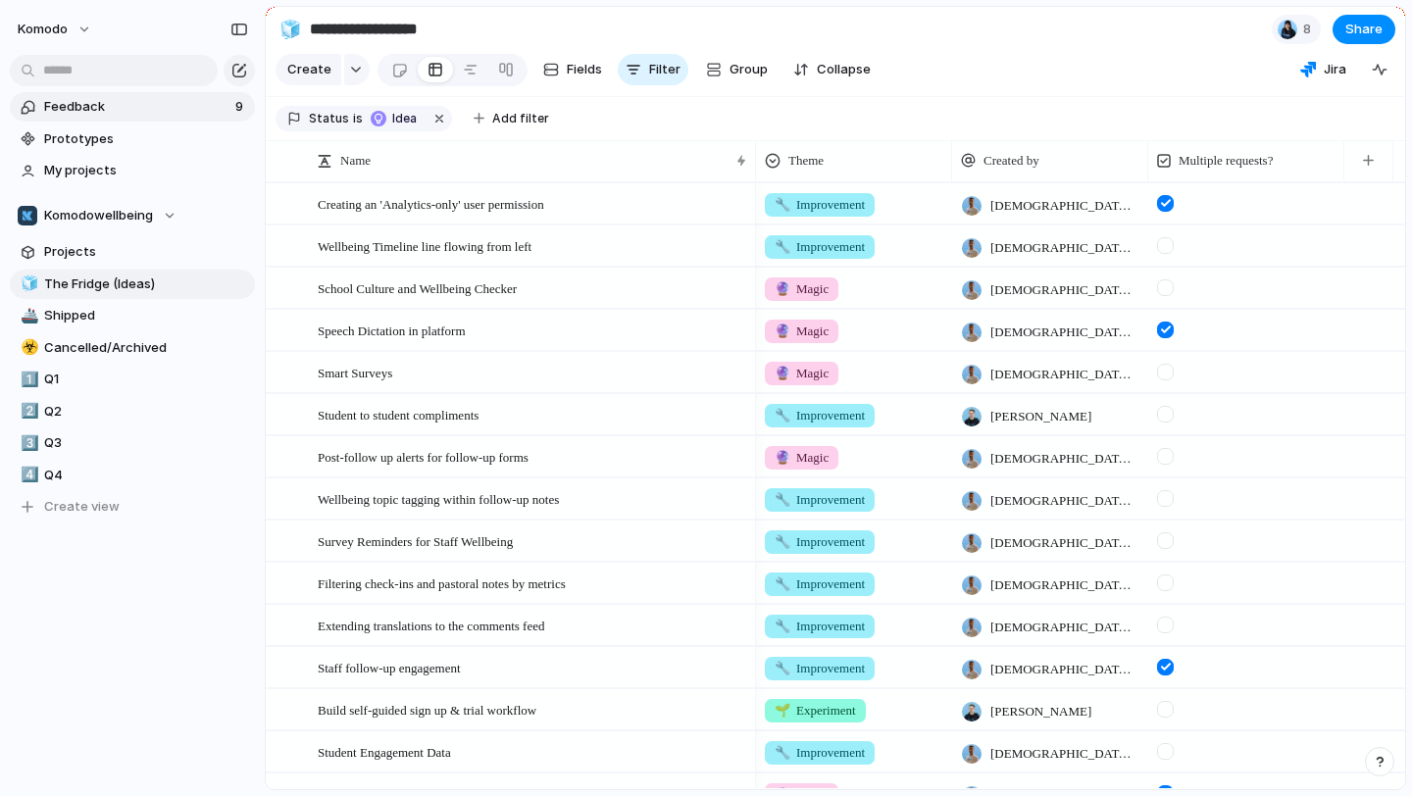
click at [163, 119] on link "Feedback 9" at bounding box center [132, 106] width 245 height 29
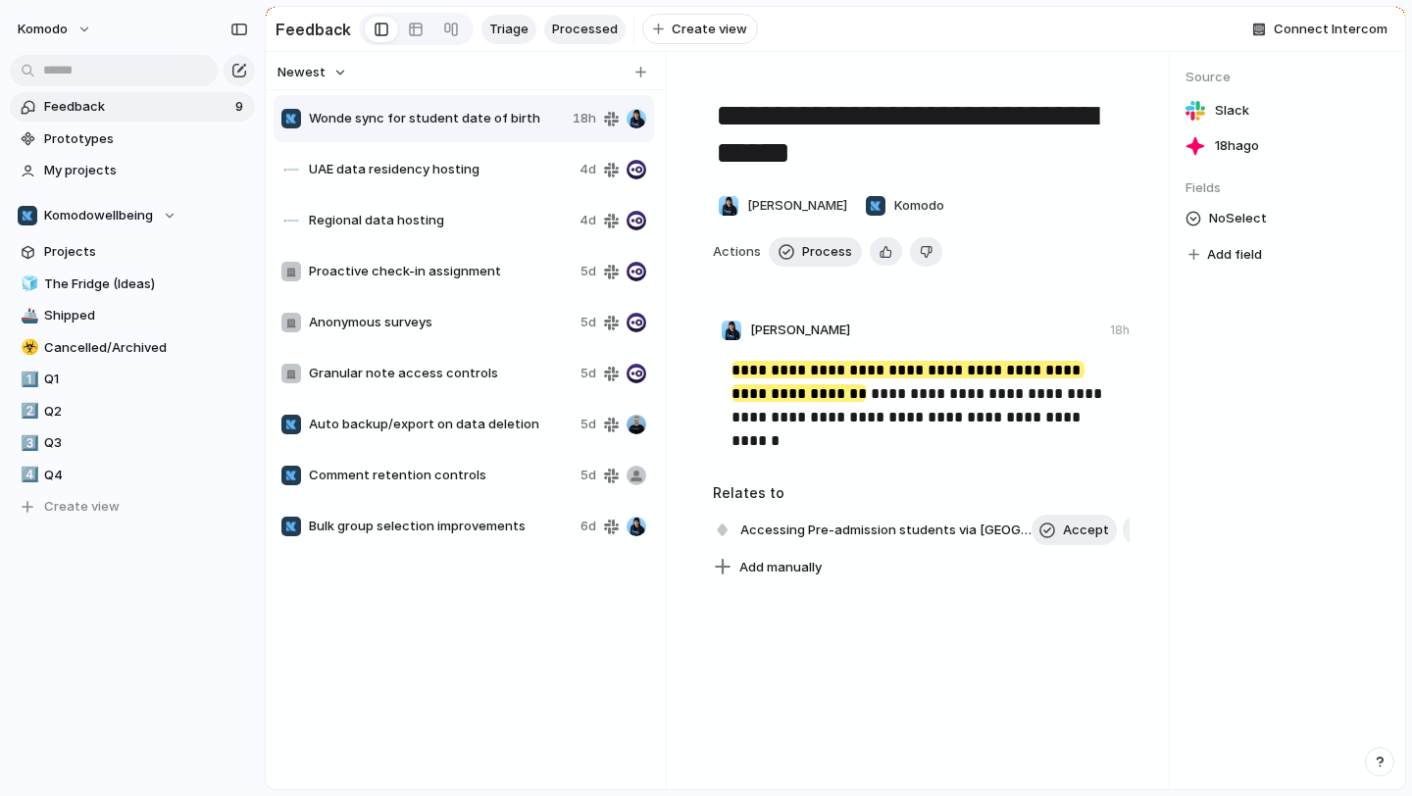
click at [607, 30] on span "Processed" at bounding box center [585, 30] width 66 height 20
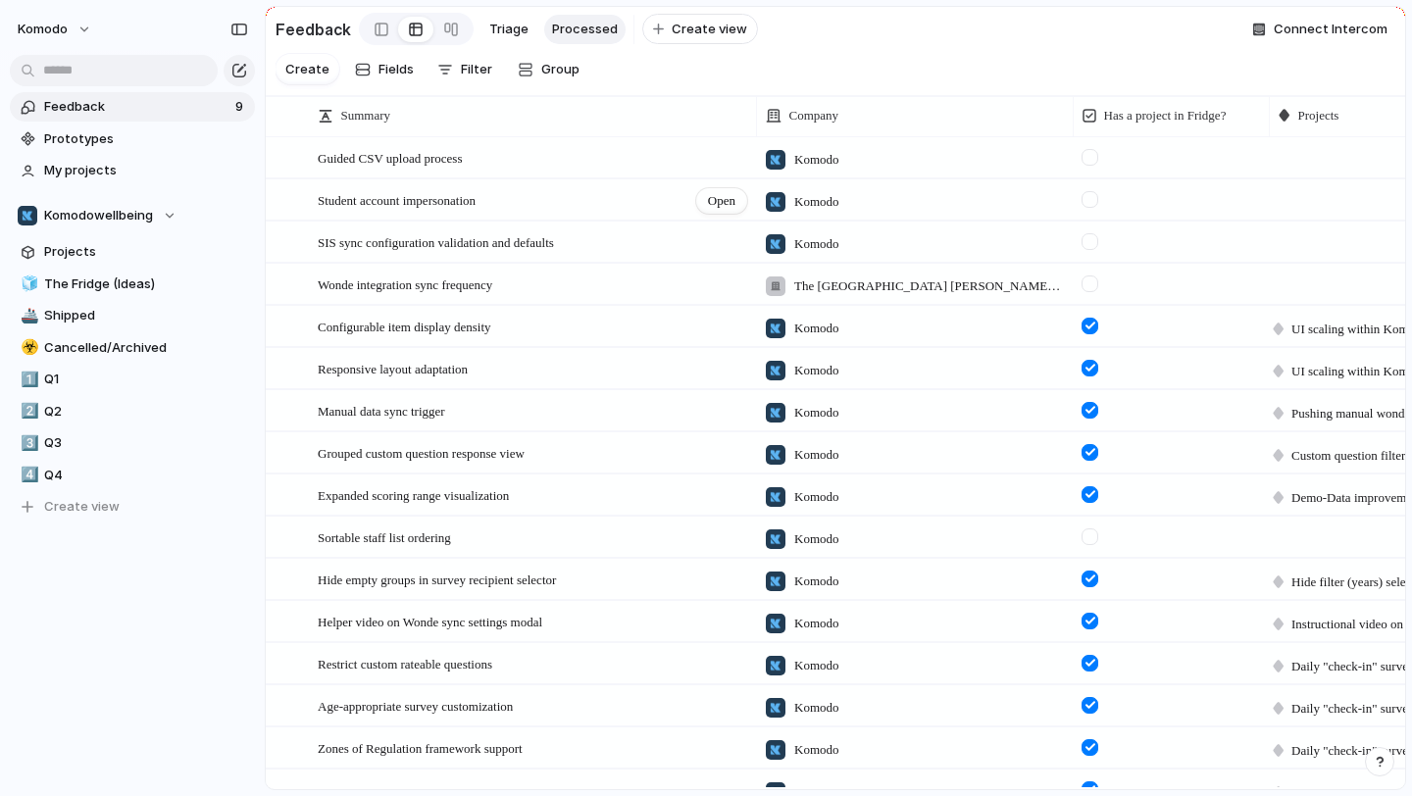
click at [673, 214] on div "Student account impersonation Open" at bounding box center [534, 200] width 432 height 41
click at [616, 208] on div "Student account impersonation Open" at bounding box center [534, 200] width 432 height 41
click at [708, 203] on span "Open" at bounding box center [721, 201] width 27 height 20
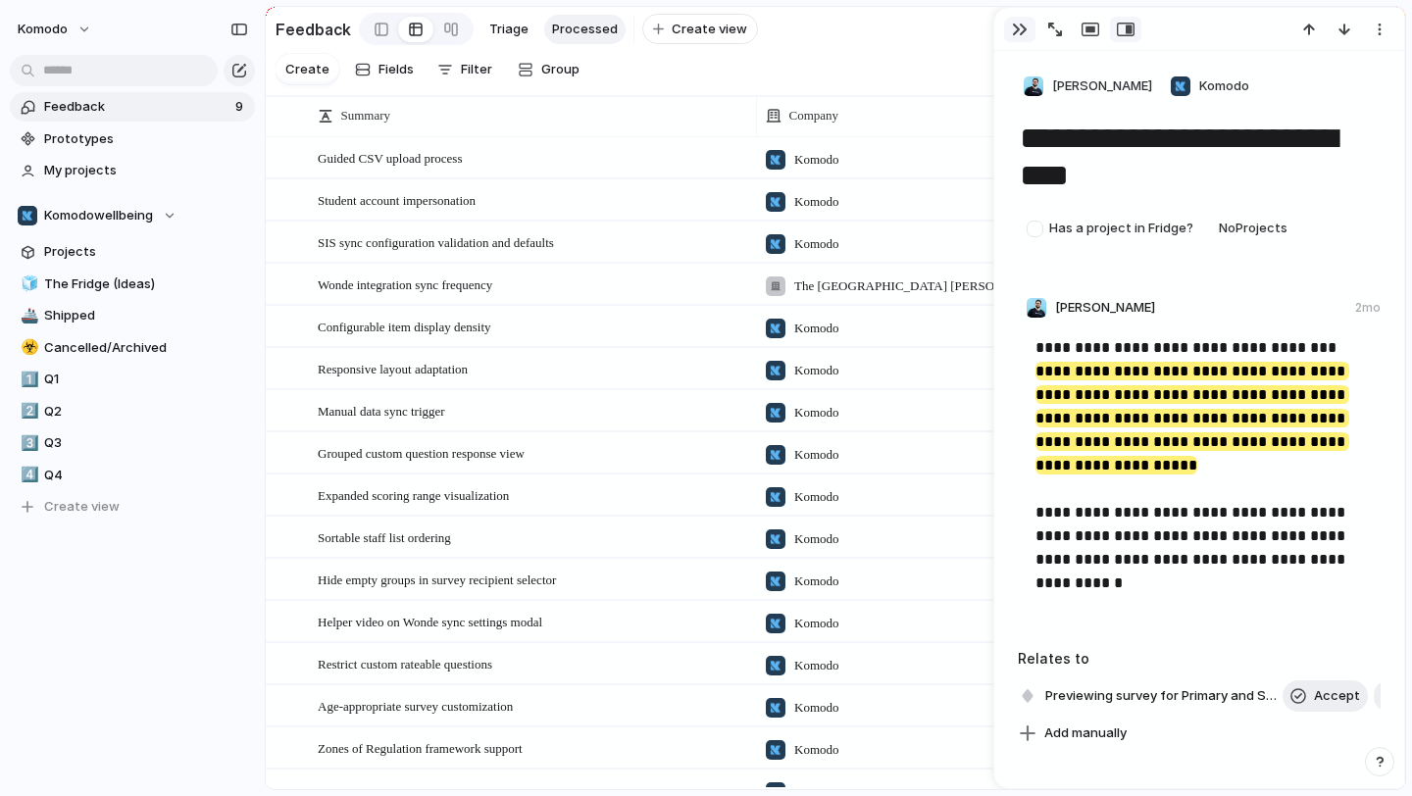
click at [1019, 27] on div "button" at bounding box center [1020, 30] width 16 height 16
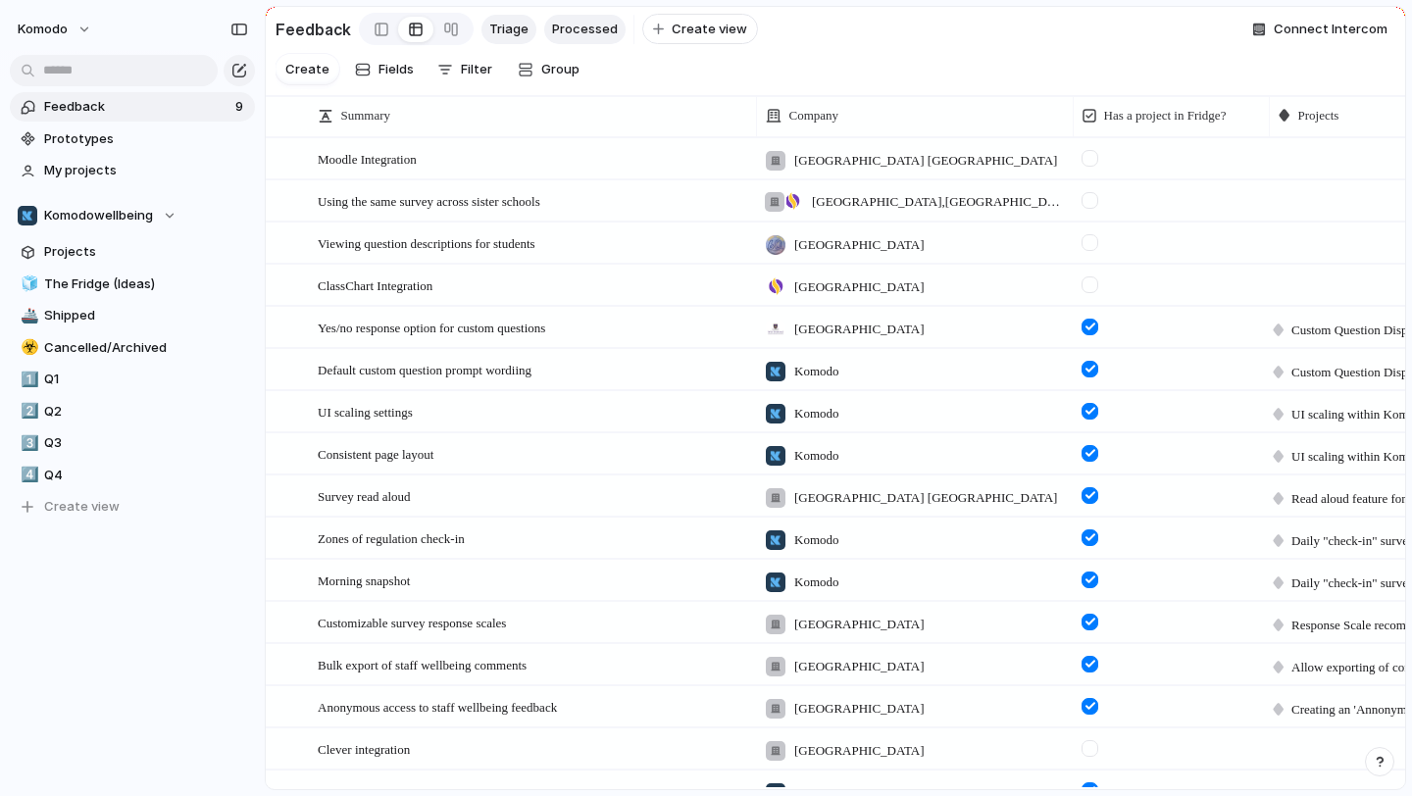
click at [524, 33] on link "Triage" at bounding box center [509, 29] width 55 height 29
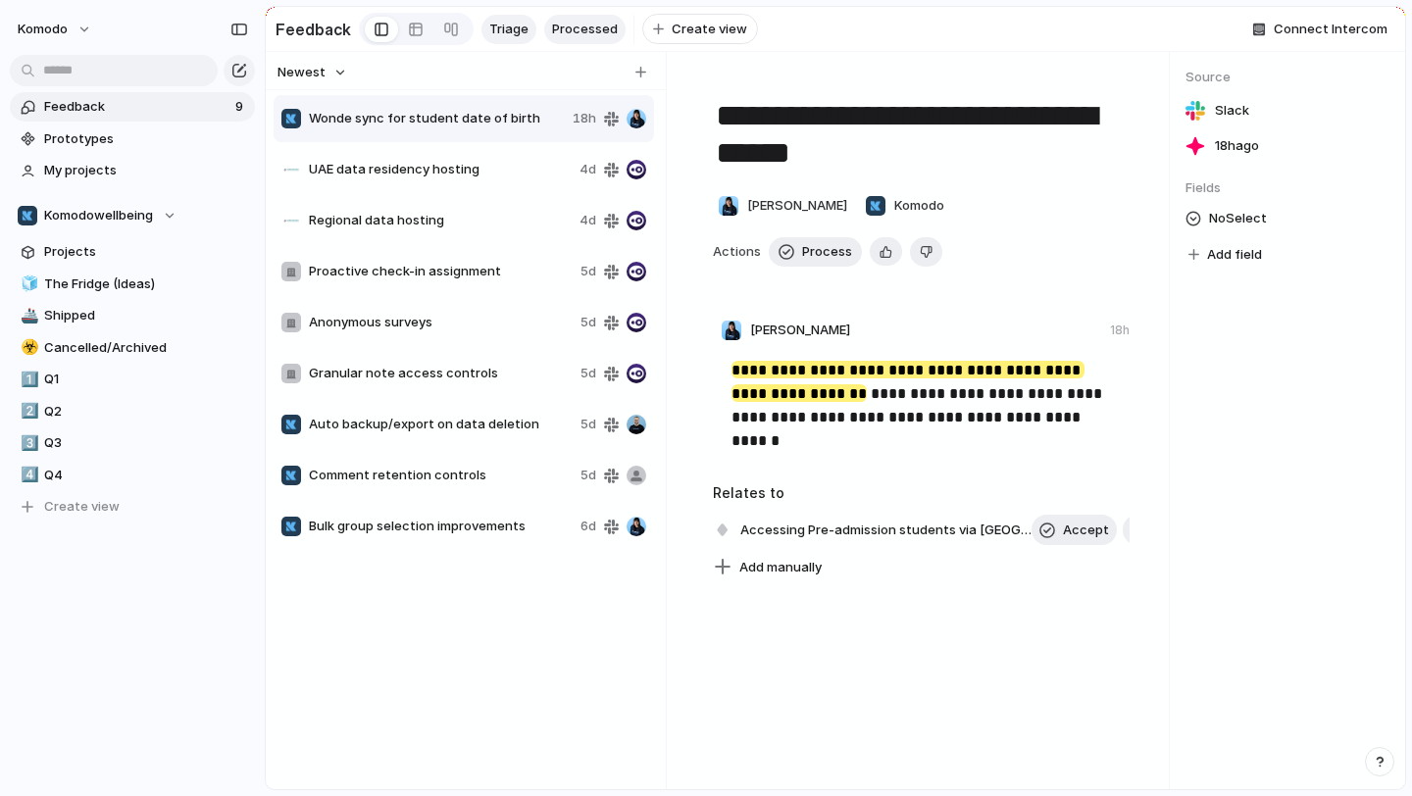
click at [589, 27] on span "Processed" at bounding box center [585, 30] width 66 height 20
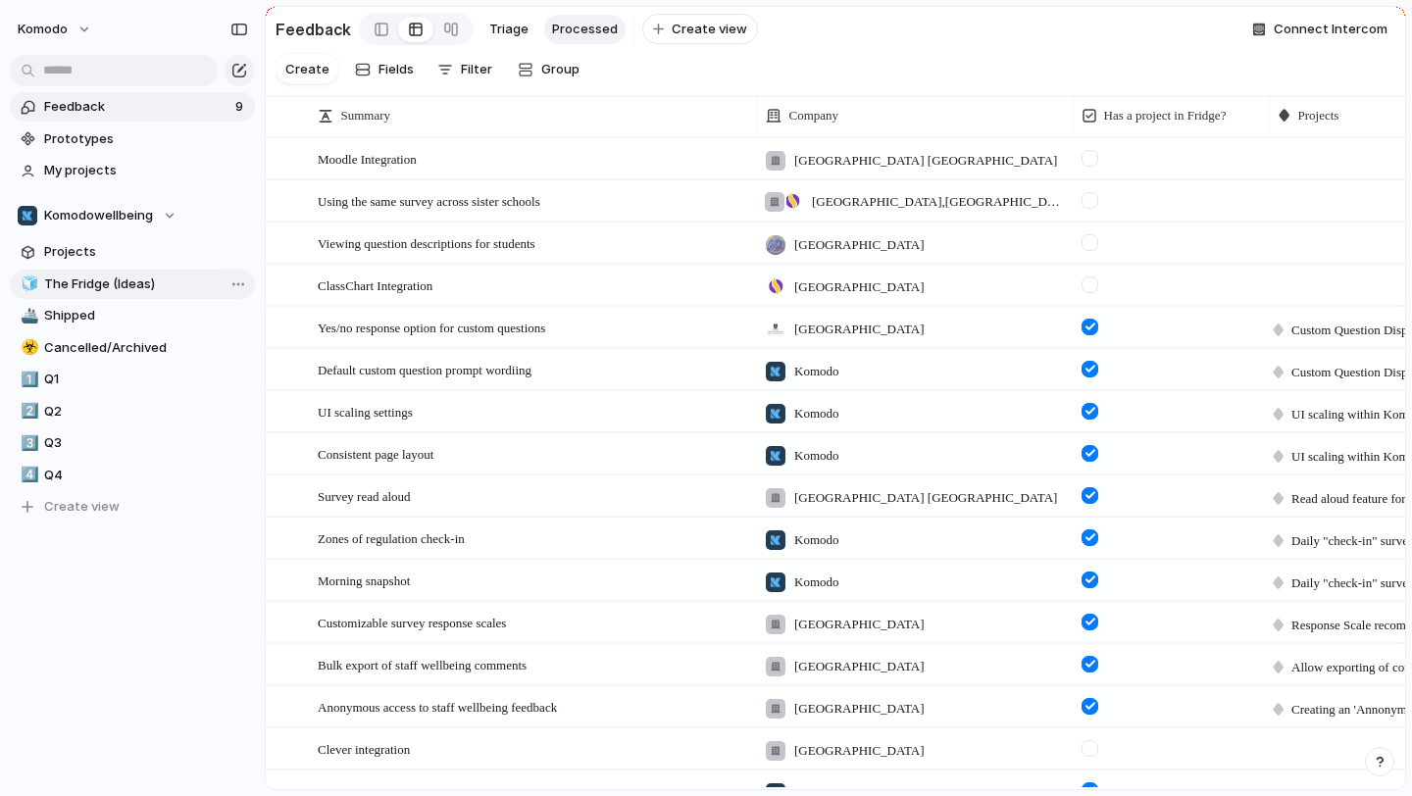
click at [154, 291] on span "The Fridge (Ideas)" at bounding box center [146, 285] width 204 height 20
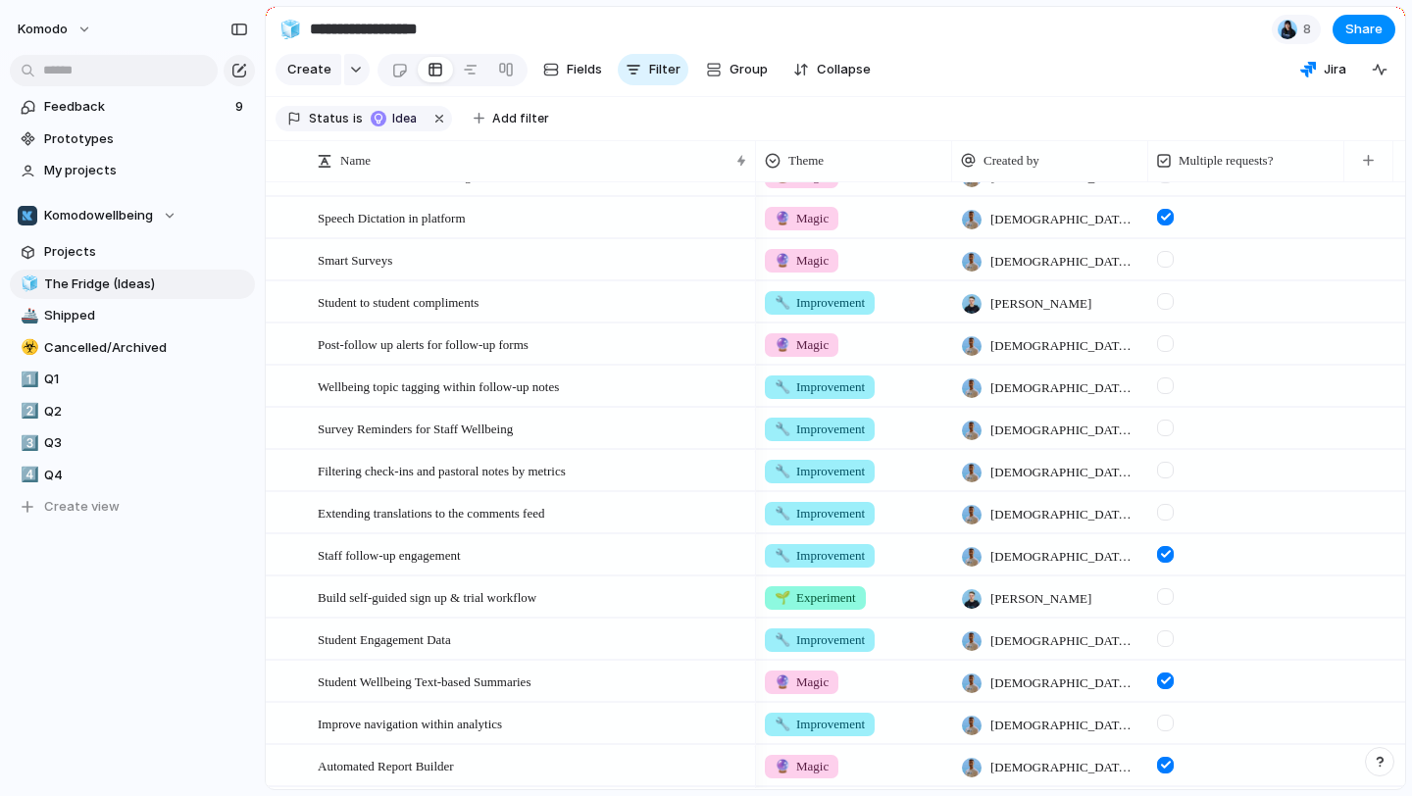
scroll to position [123, 0]
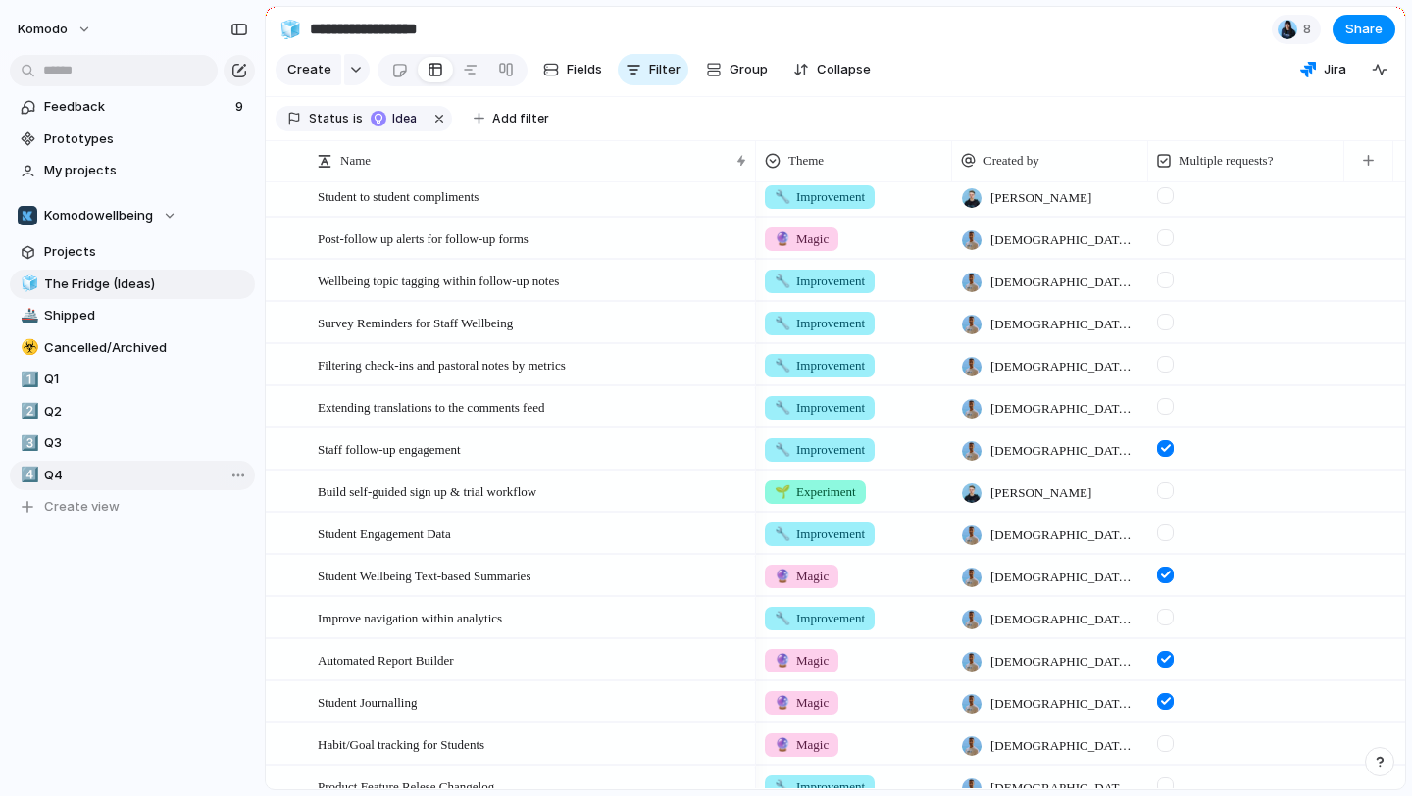
click at [59, 468] on span "Q4" at bounding box center [146, 476] width 204 height 20
type input "**"
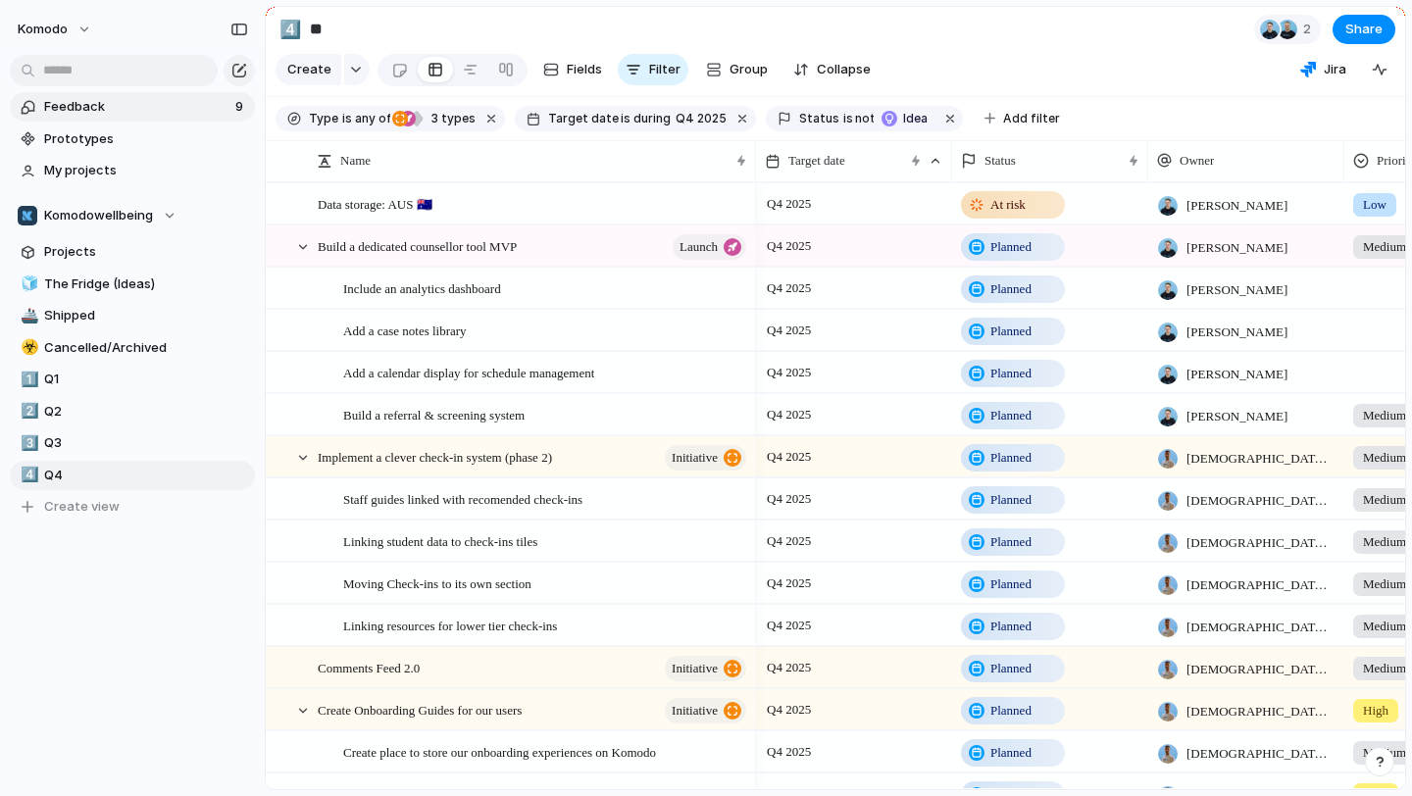
click at [117, 119] on link "Feedback 9" at bounding box center [132, 106] width 245 height 29
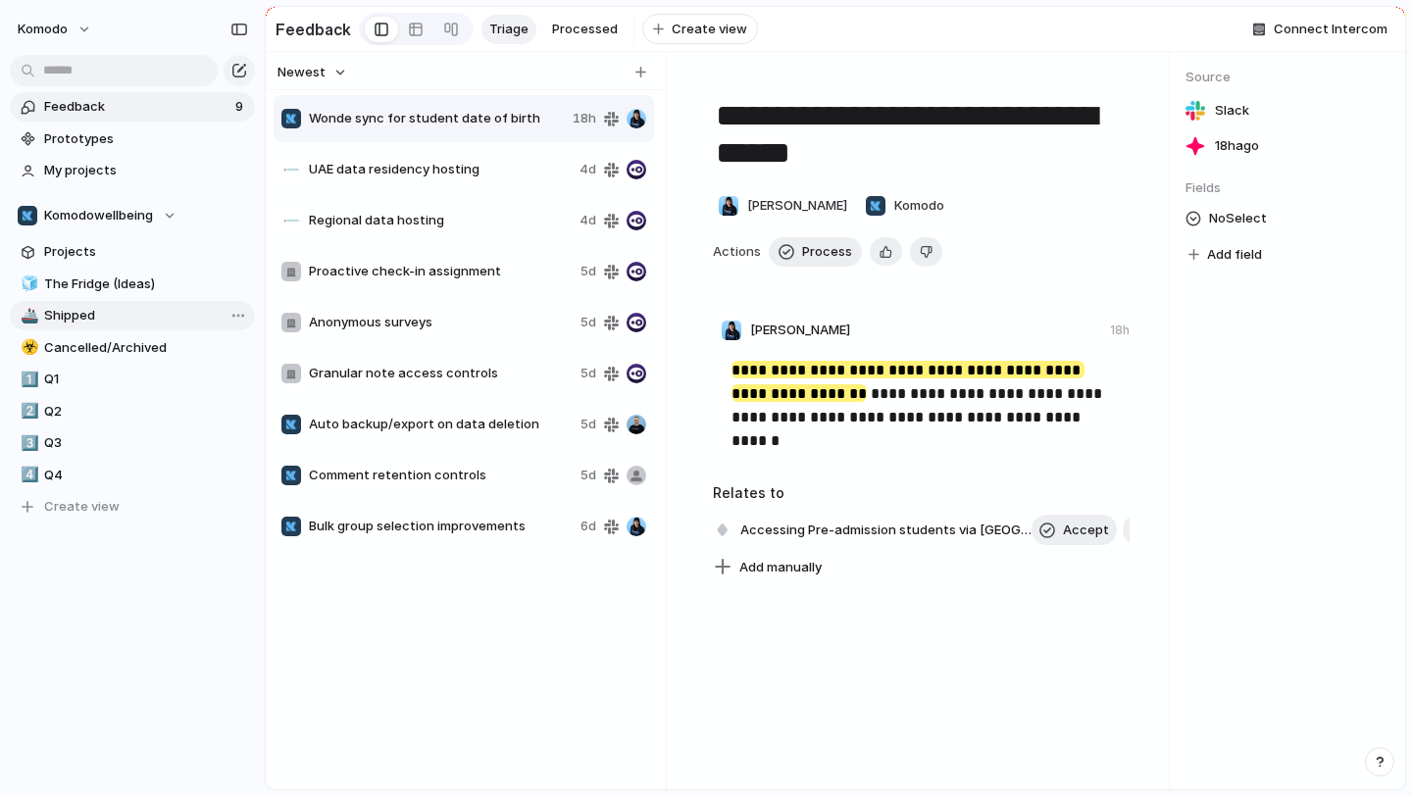
click at [123, 301] on link "🚢 Shipped" at bounding box center [132, 315] width 245 height 29
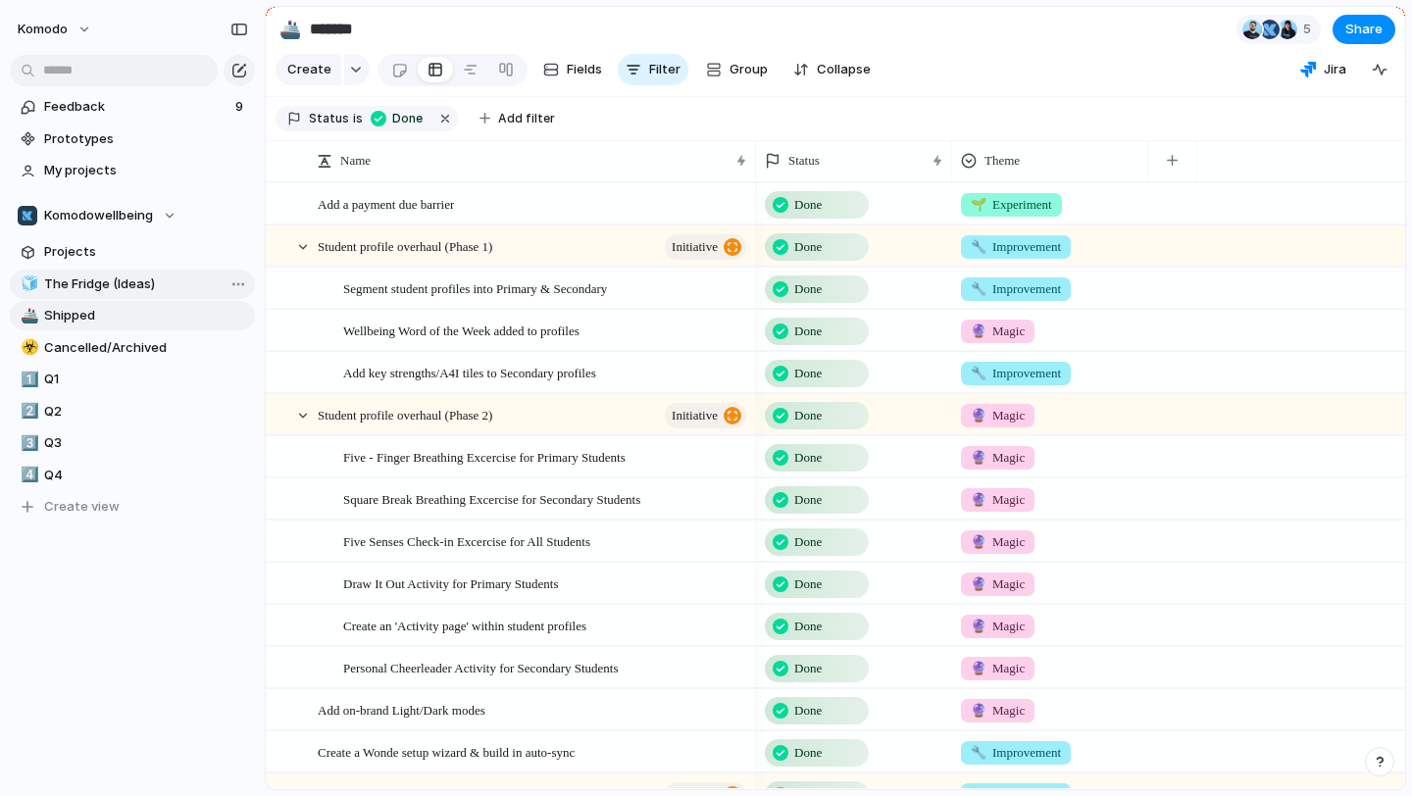
click at [133, 285] on span "The Fridge (Ideas)" at bounding box center [146, 285] width 204 height 20
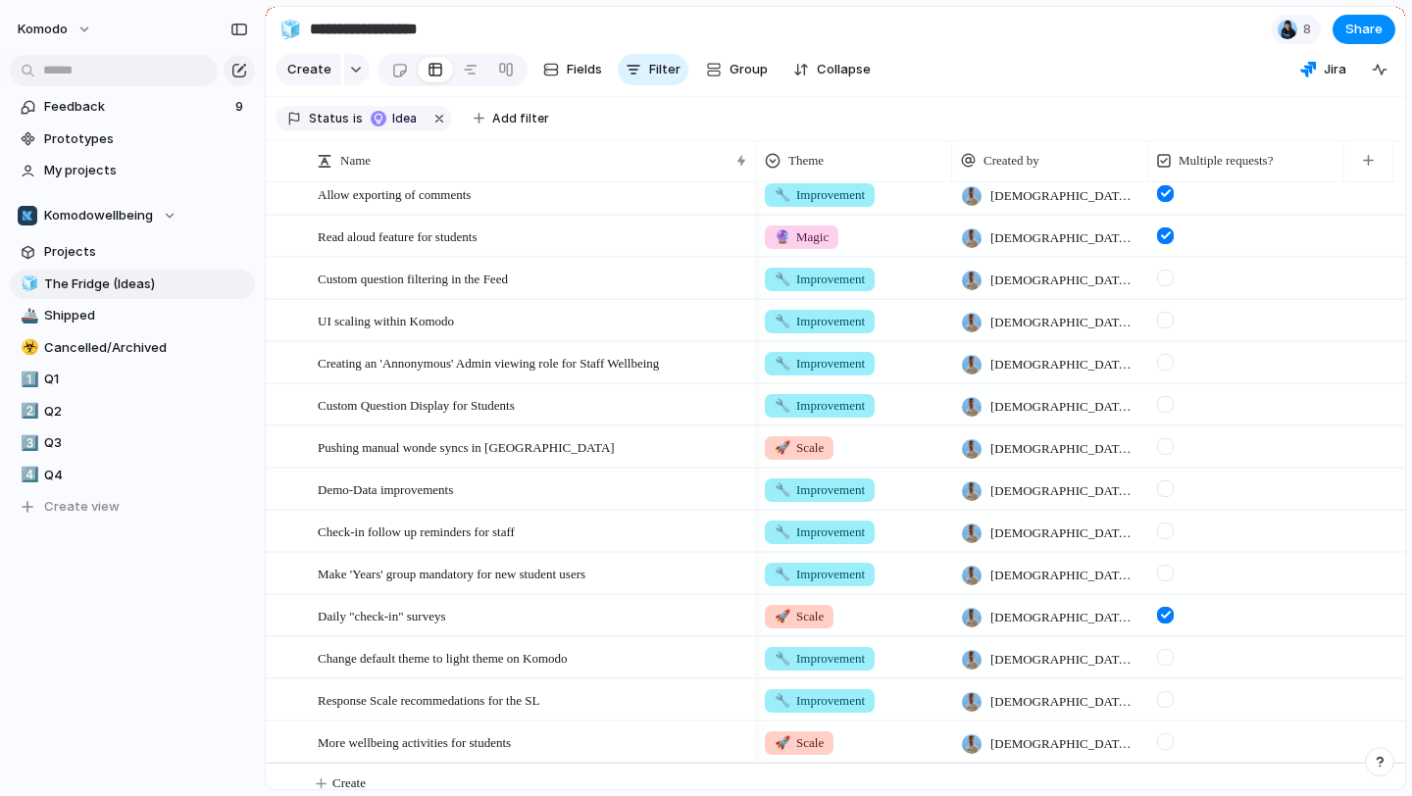
scroll to position [929, 0]
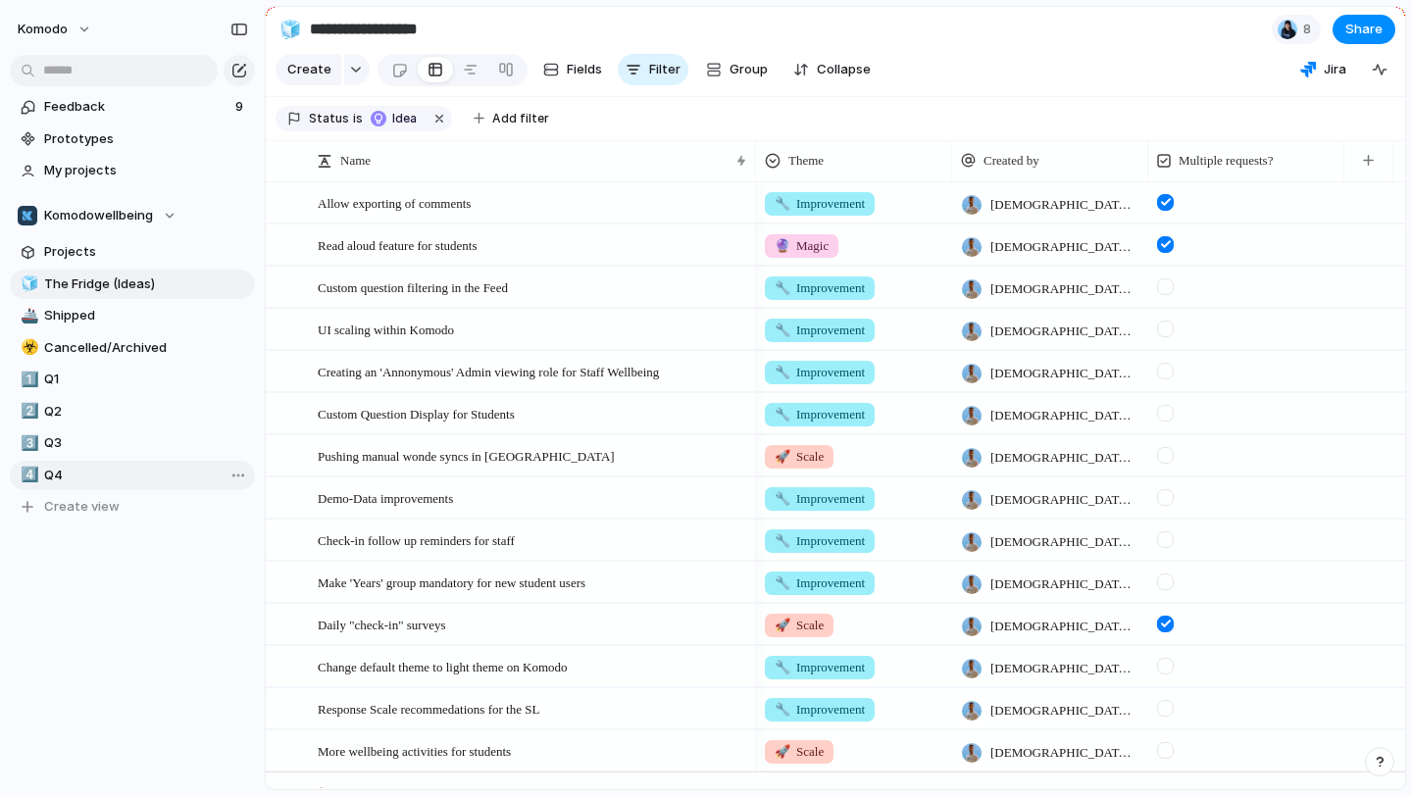
click at [69, 461] on div "4️⃣ Q4" at bounding box center [132, 475] width 245 height 29
click at [85, 484] on span "Q4" at bounding box center [146, 476] width 204 height 20
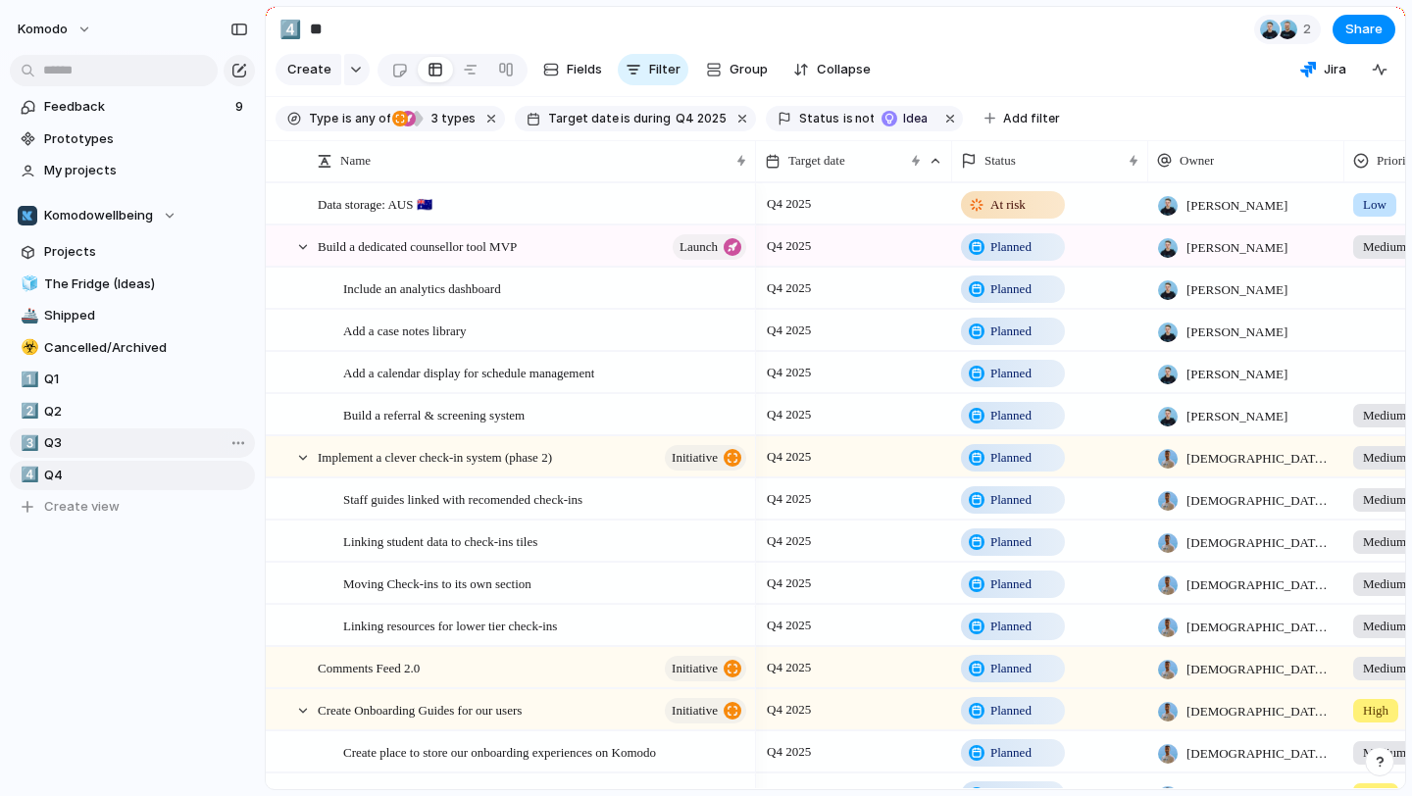
click at [117, 445] on span "Q3" at bounding box center [146, 444] width 204 height 20
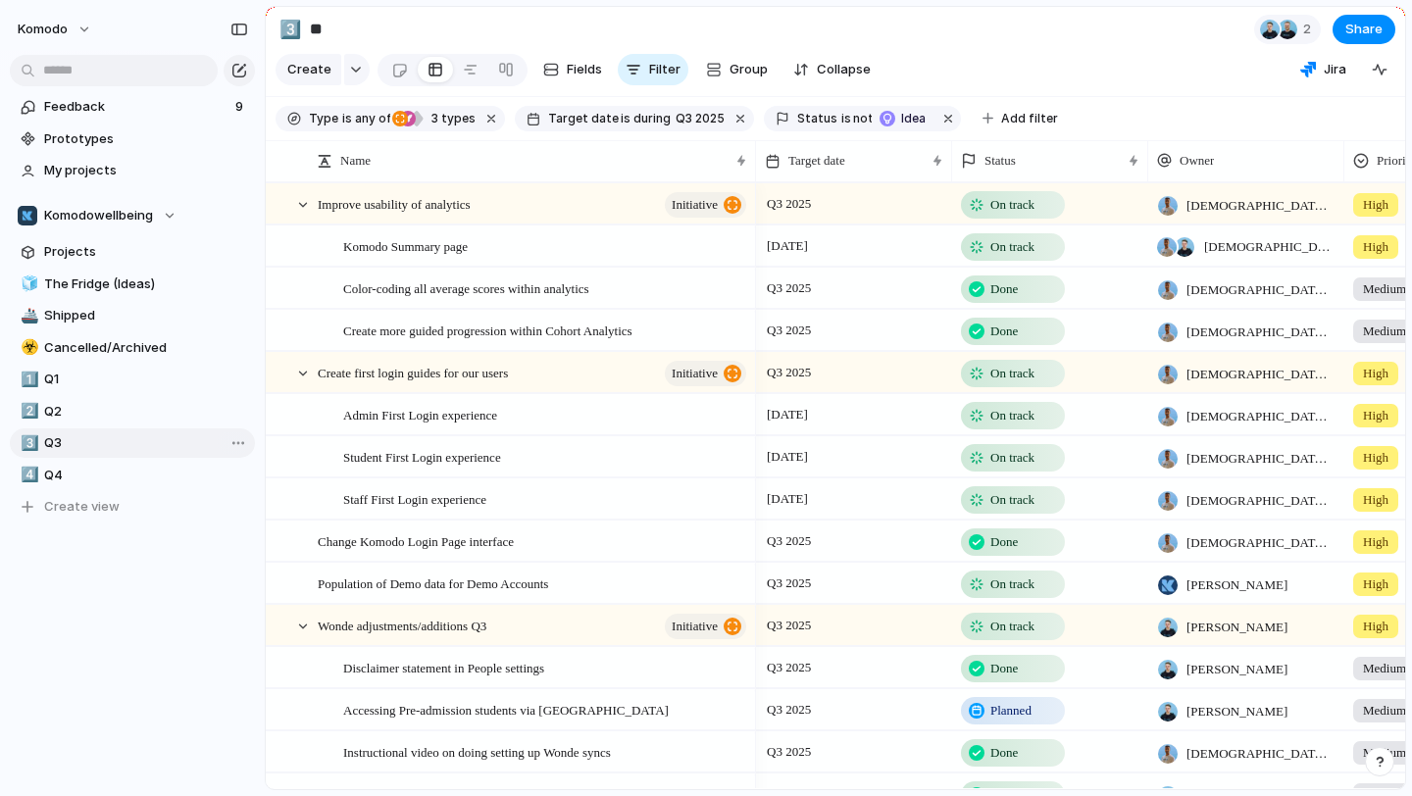
click at [123, 454] on link "3️⃣ Q3" at bounding box center [132, 443] width 245 height 29
click at [118, 461] on link "4️⃣ Q4" at bounding box center [132, 475] width 245 height 29
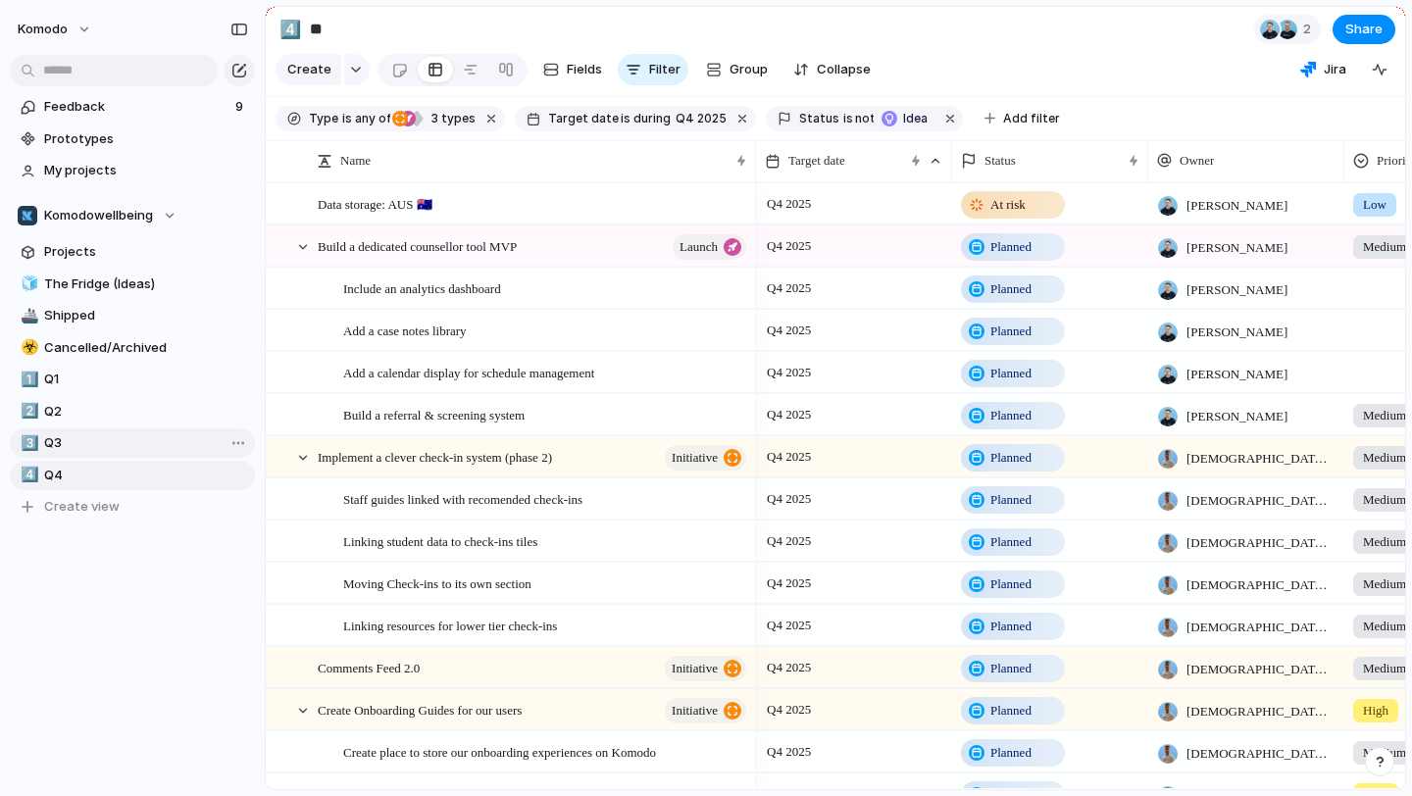
click at [130, 441] on span "Q3" at bounding box center [146, 444] width 204 height 20
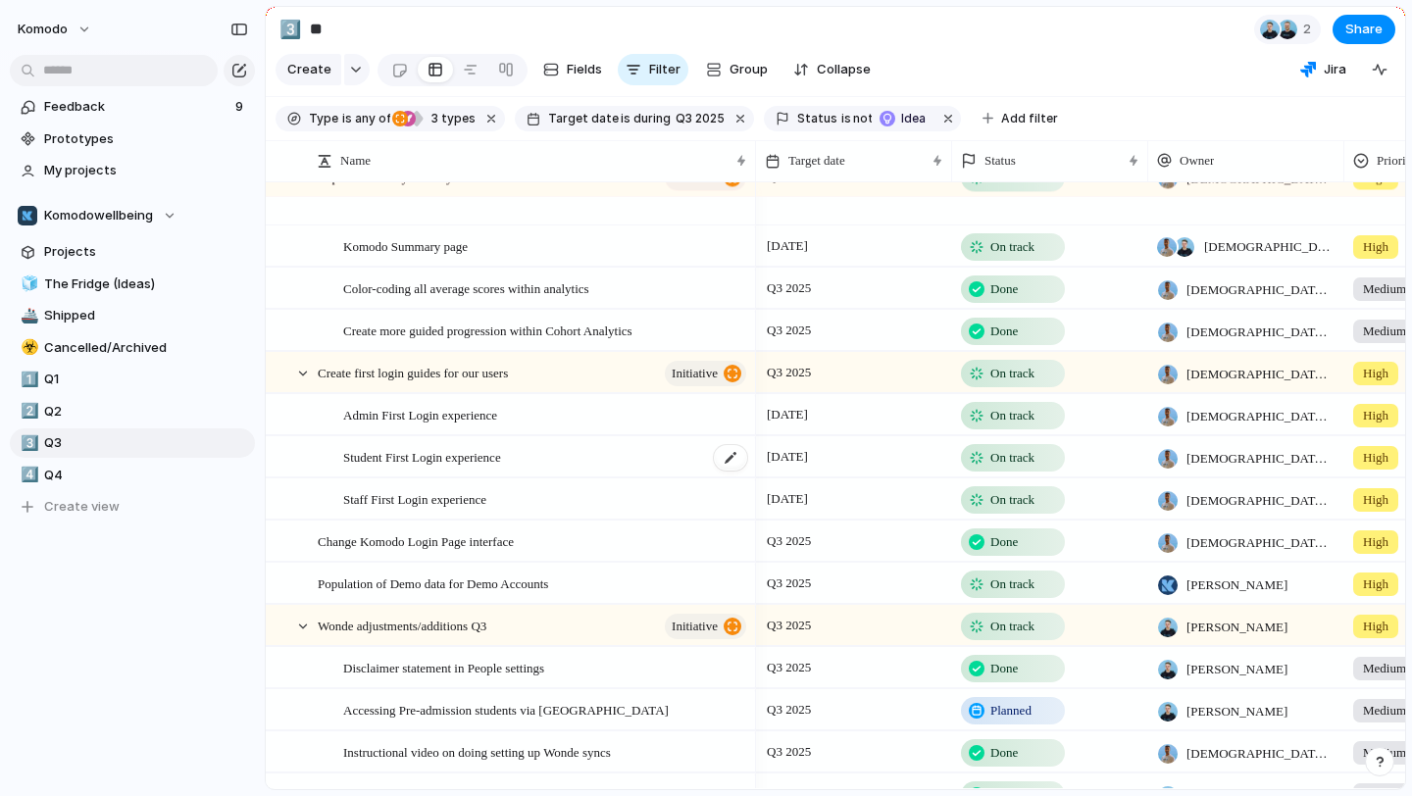
scroll to position [153, 0]
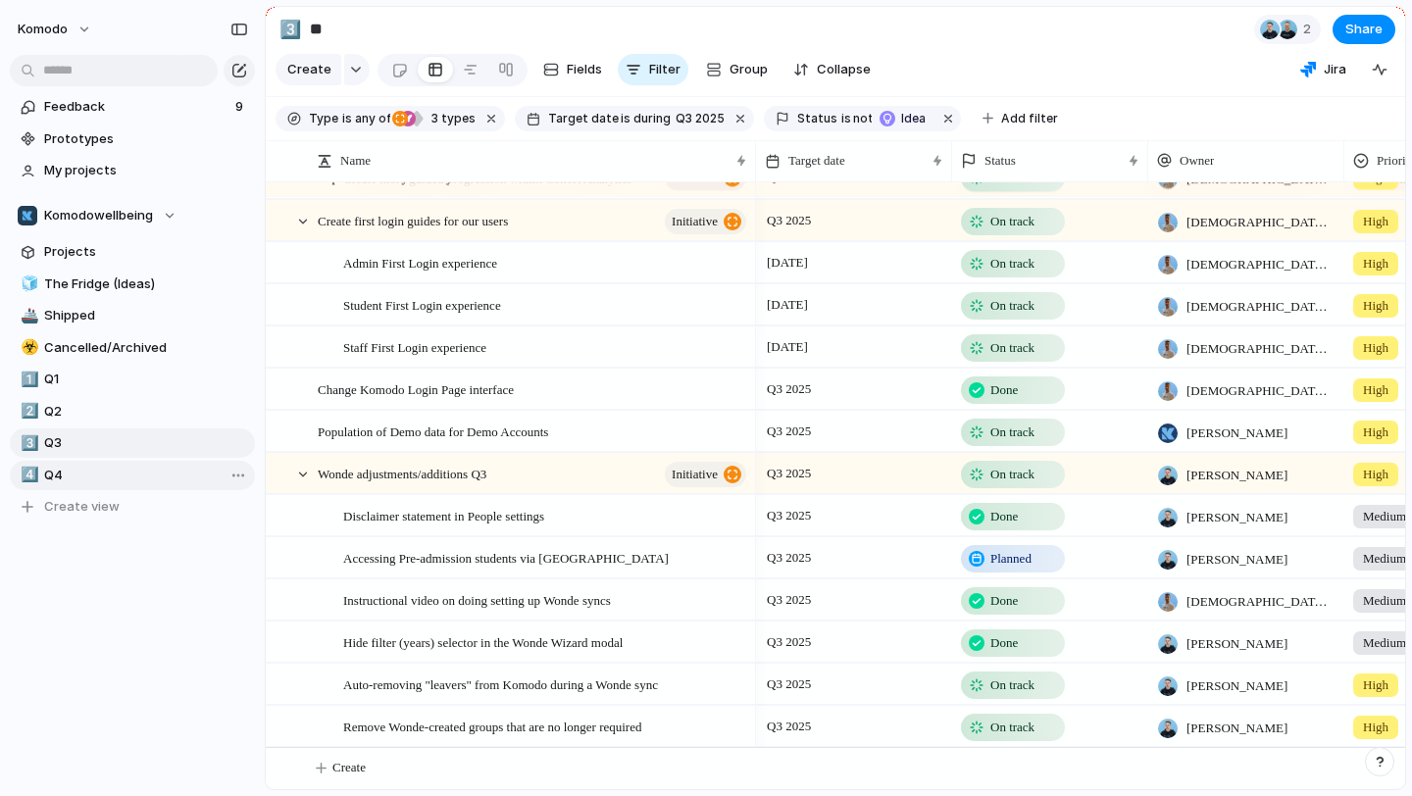
click at [94, 474] on span "Q4" at bounding box center [146, 476] width 204 height 20
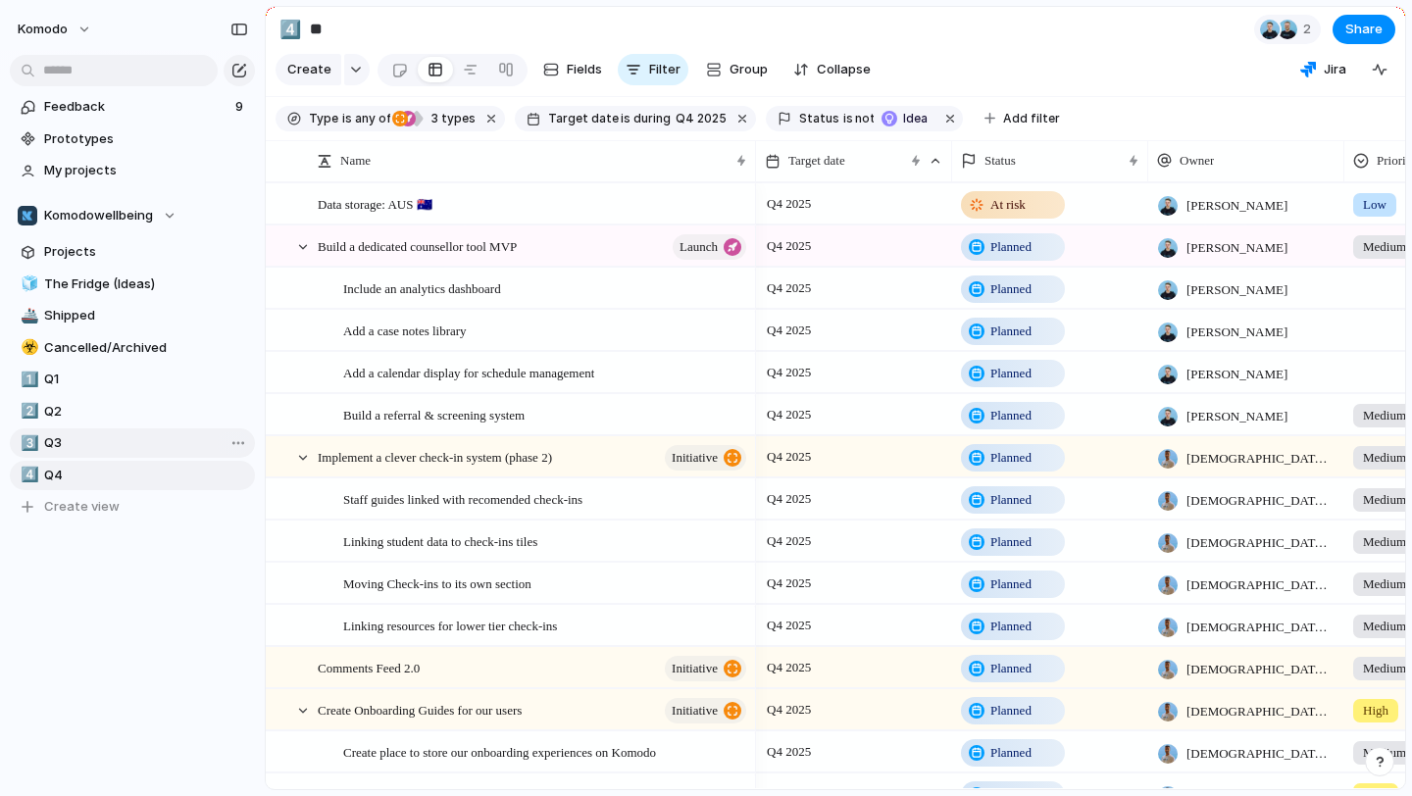
click at [115, 445] on span "Q3" at bounding box center [146, 444] width 204 height 20
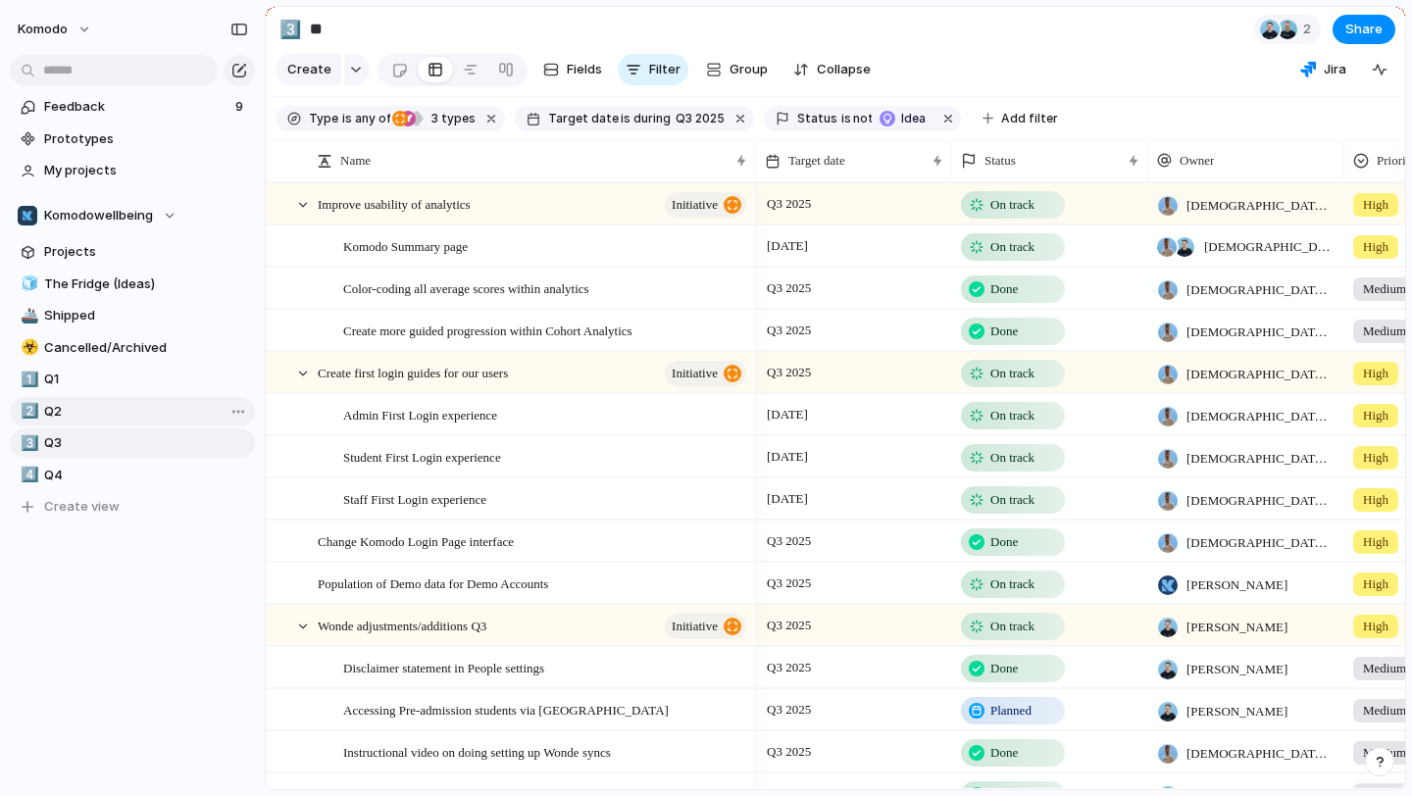
click at [120, 415] on span "Q2" at bounding box center [146, 412] width 204 height 20
type input "**"
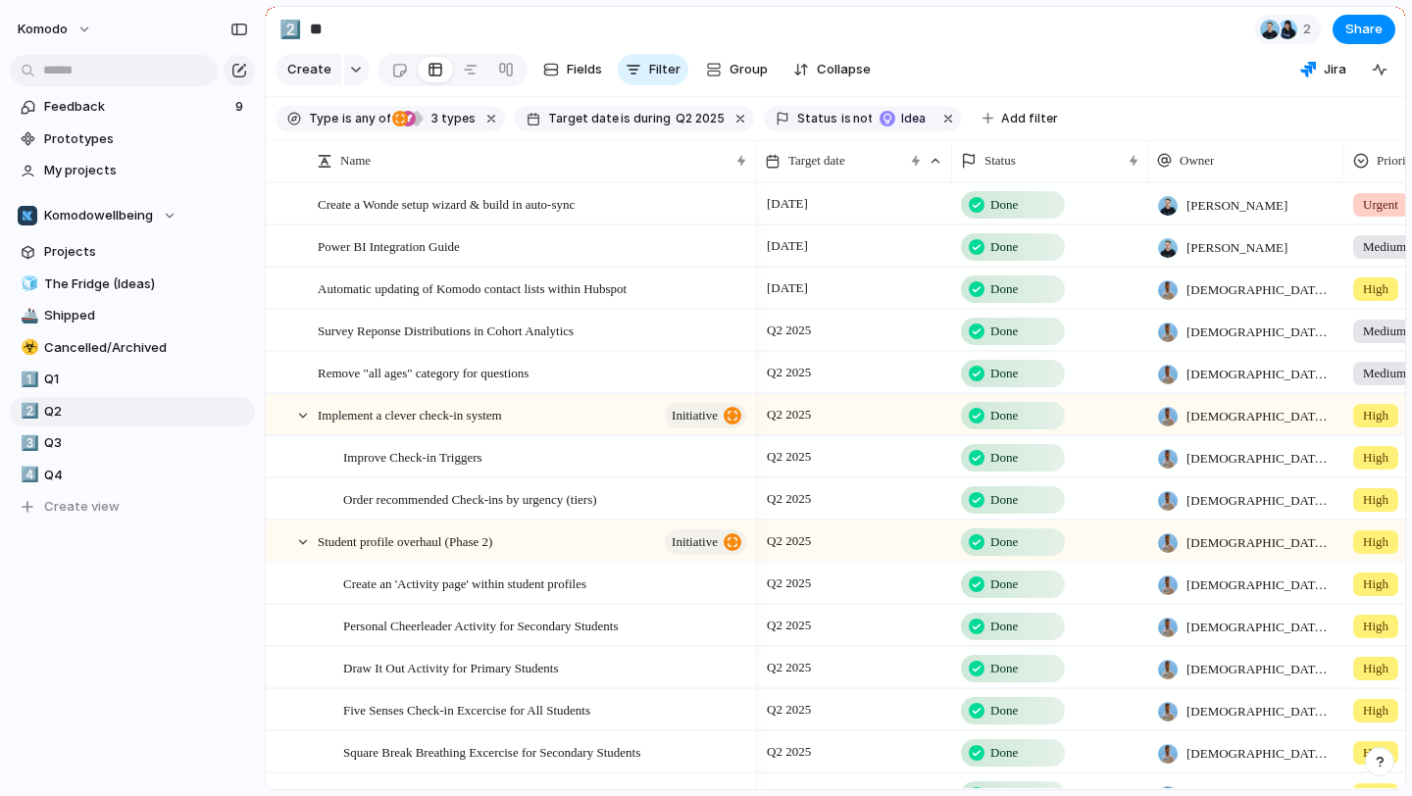
scroll to position [69, 0]
